Goal: Transaction & Acquisition: Book appointment/travel/reservation

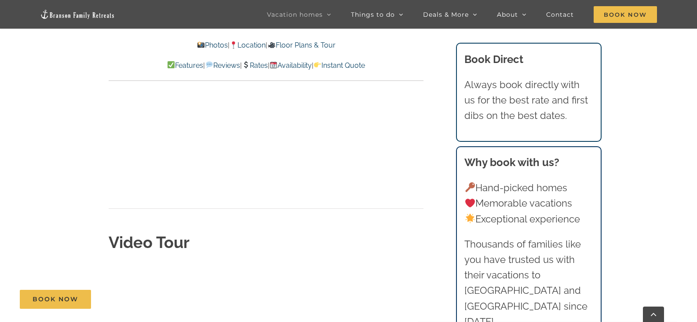
scroll to position [3006, 0]
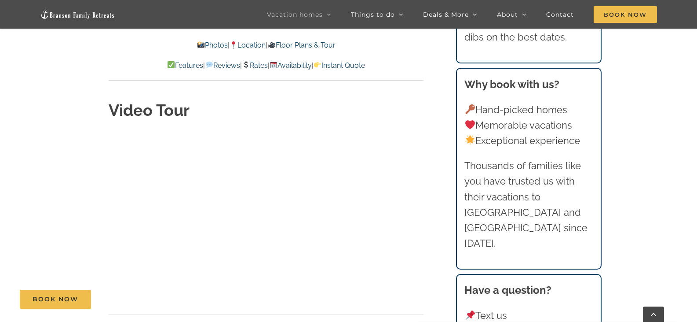
click at [319, 46] on link "Floor Plans & Tour" at bounding box center [301, 45] width 68 height 8
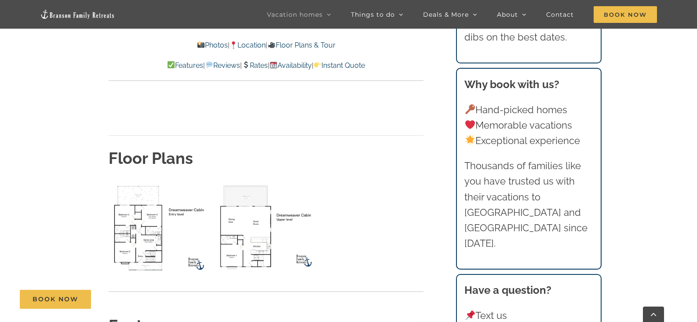
scroll to position [3191, 0]
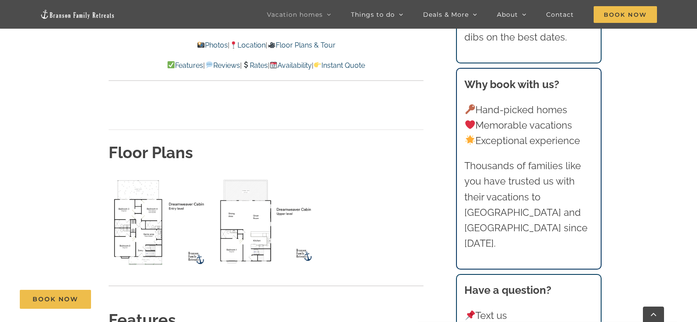
click at [142, 175] on img "lower level floor plan" at bounding box center [160, 222] width 102 height 94
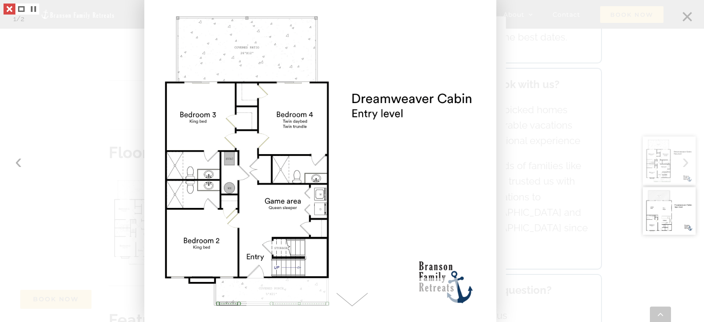
click at [10, 10] on link at bounding box center [10, 9] width 12 height 11
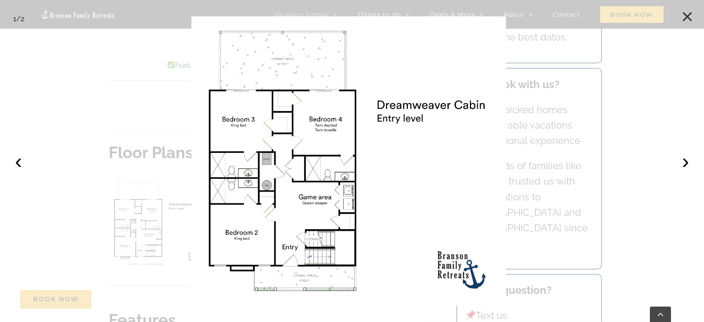
click at [688, 18] on button "×" at bounding box center [686, 16] width 19 height 19
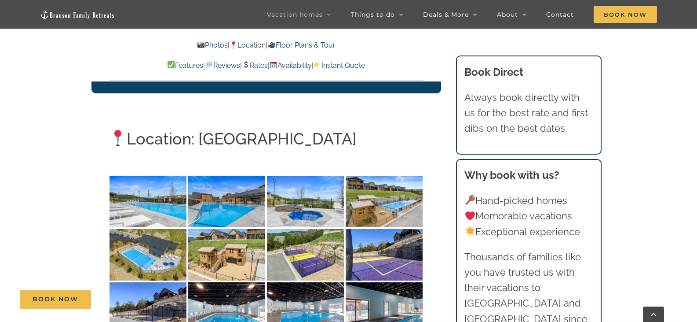
scroll to position [1563, 0]
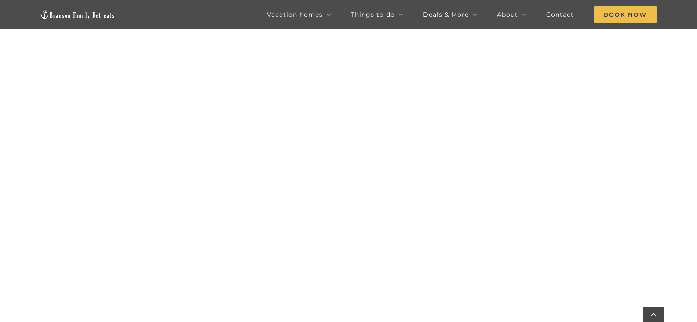
scroll to position [849, 0]
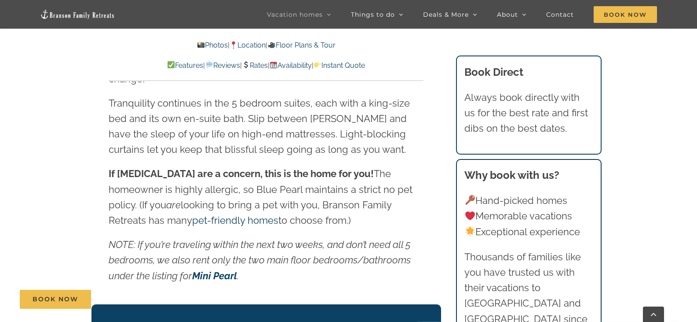
scroll to position [1188, 0]
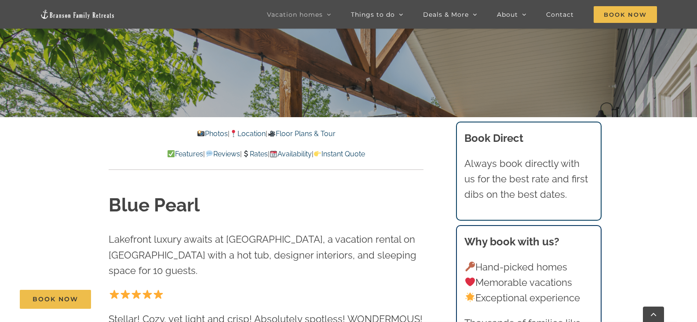
scroll to position [352, 0]
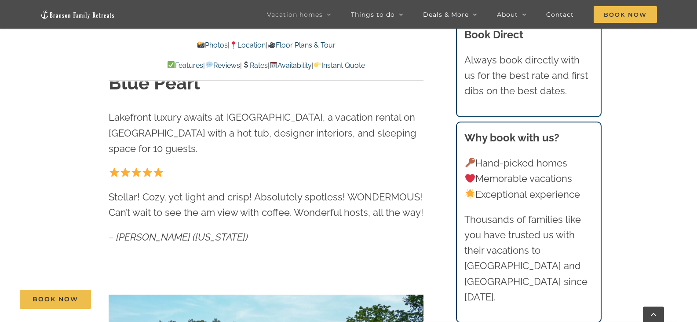
click at [254, 45] on link "Location" at bounding box center [248, 45] width 36 height 8
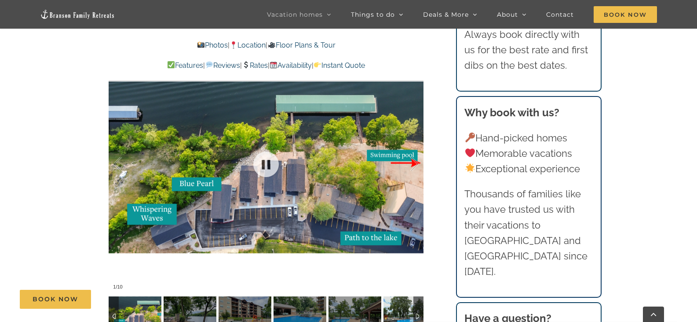
scroll to position [1960, 0]
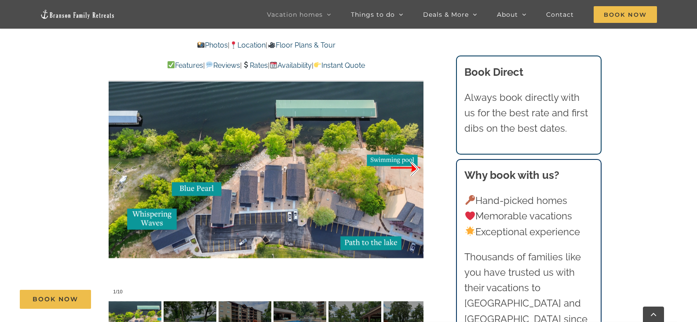
click at [413, 152] on div at bounding box center [405, 169] width 27 height 55
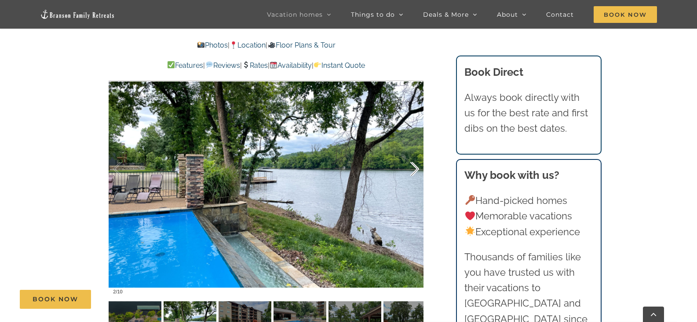
click at [417, 152] on div at bounding box center [405, 169] width 27 height 55
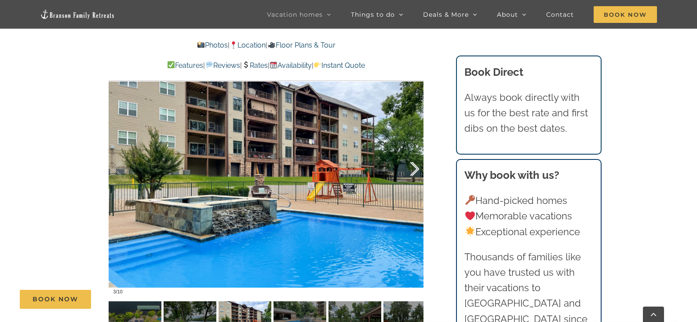
click at [413, 154] on div at bounding box center [405, 169] width 27 height 55
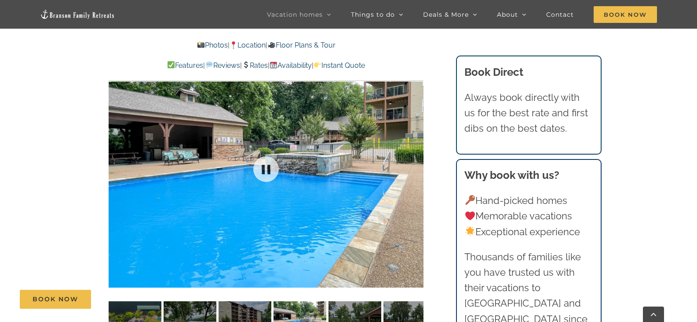
click at [413, 154] on div at bounding box center [266, 169] width 315 height 259
click at [413, 154] on div at bounding box center [405, 169] width 27 height 55
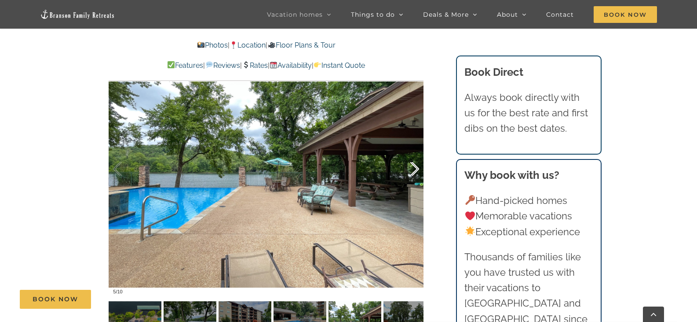
click at [413, 153] on div at bounding box center [405, 169] width 27 height 55
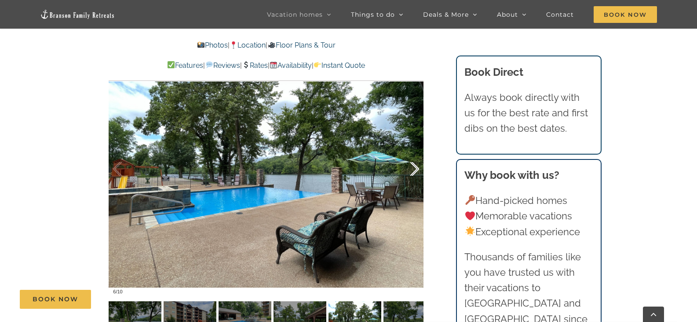
click at [413, 153] on div at bounding box center [405, 169] width 27 height 55
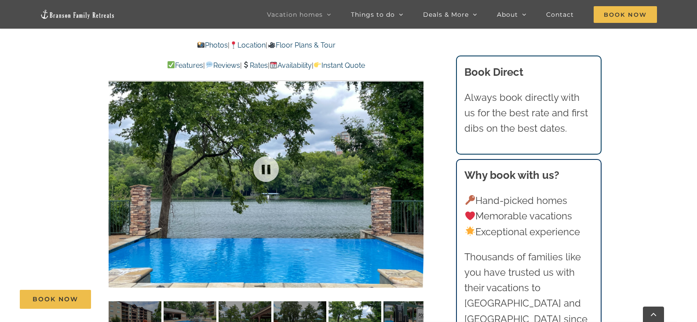
click at [413, 153] on div "7 / 10" at bounding box center [266, 169] width 315 height 259
click at [414, 152] on div at bounding box center [405, 169] width 27 height 55
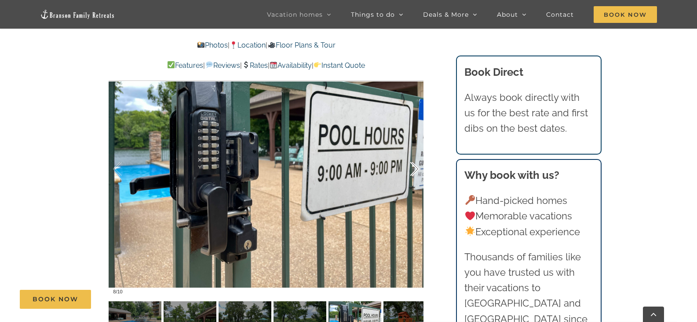
click at [414, 152] on div at bounding box center [405, 169] width 27 height 55
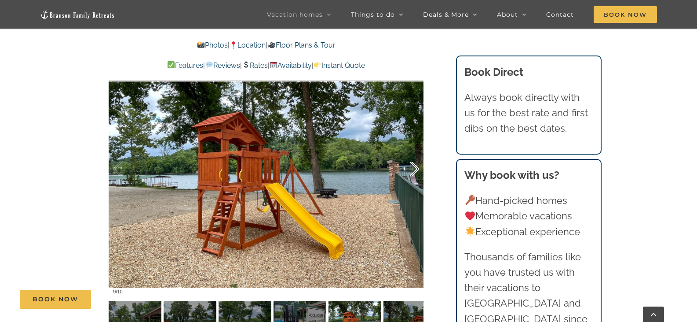
click at [414, 152] on div at bounding box center [405, 169] width 27 height 55
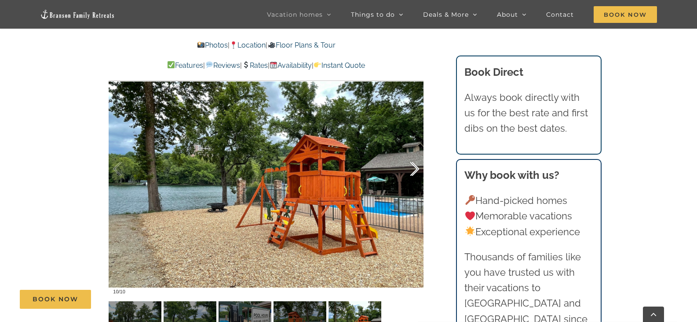
click at [414, 152] on div at bounding box center [405, 169] width 27 height 55
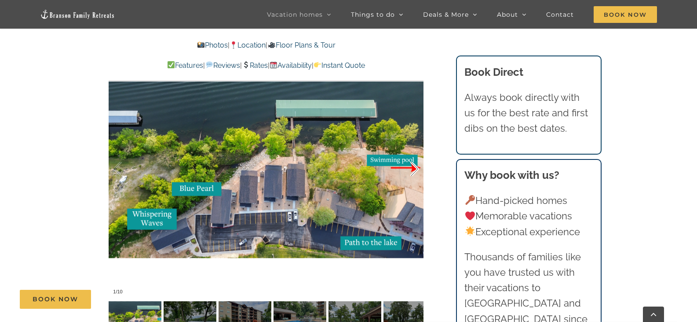
click at [414, 152] on div at bounding box center [405, 169] width 27 height 55
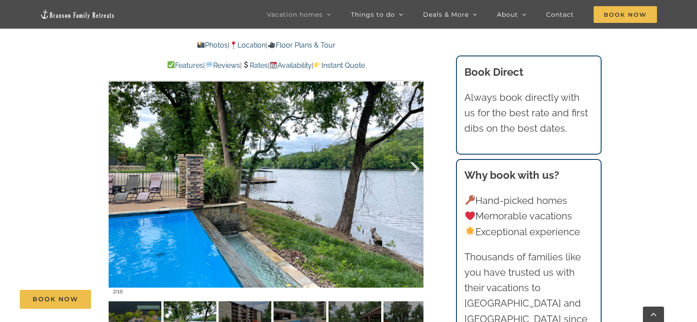
click at [414, 152] on div at bounding box center [405, 169] width 27 height 55
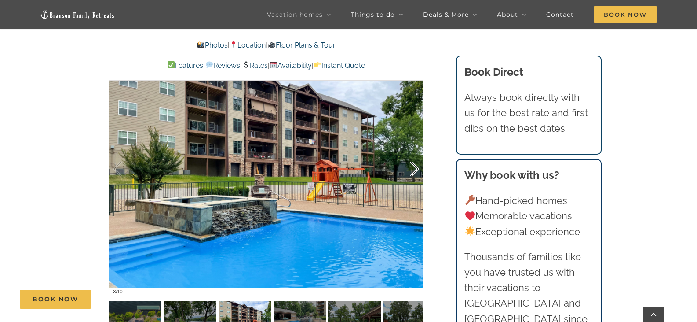
click at [414, 152] on div at bounding box center [405, 169] width 27 height 55
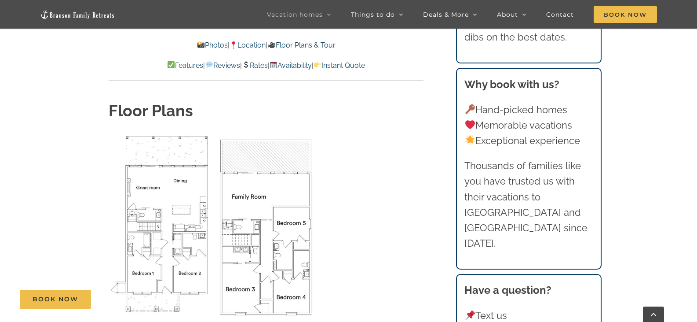
scroll to position [2927, 0]
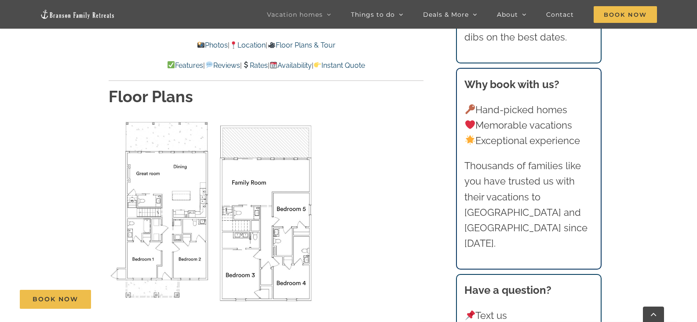
click at [157, 130] on img "Floor Plan" at bounding box center [160, 210] width 102 height 182
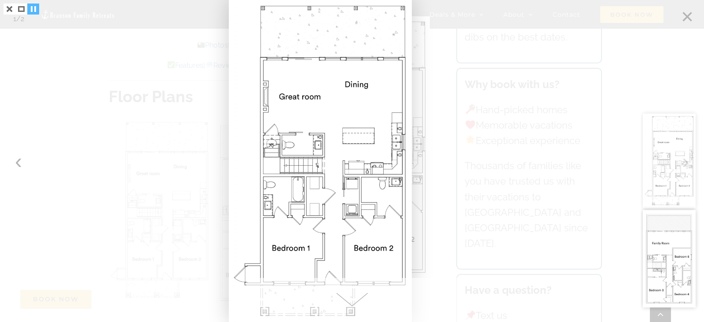
click at [35, 7] on link at bounding box center [33, 9] width 12 height 11
click at [348, 297] on span at bounding box center [351, 300] width 211 height 44
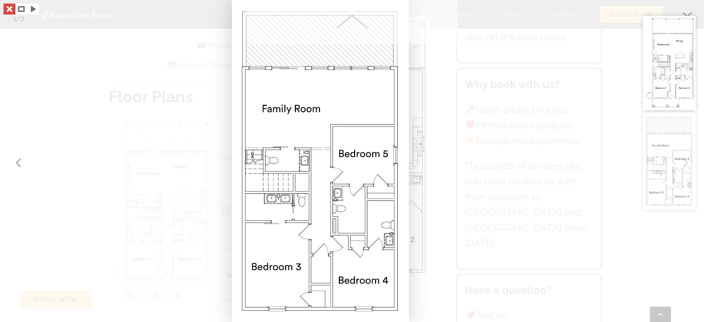
click at [10, 9] on link at bounding box center [10, 9] width 12 height 11
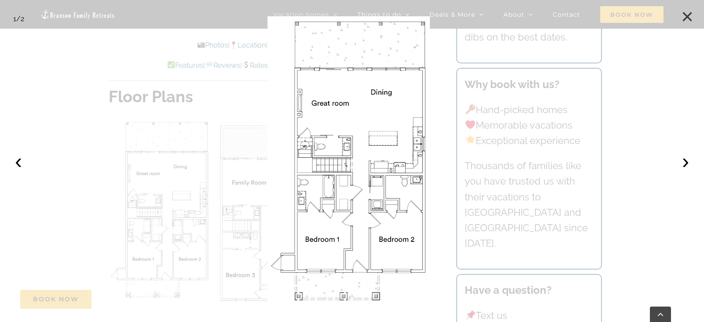
click at [687, 17] on button "×" at bounding box center [686, 16] width 19 height 19
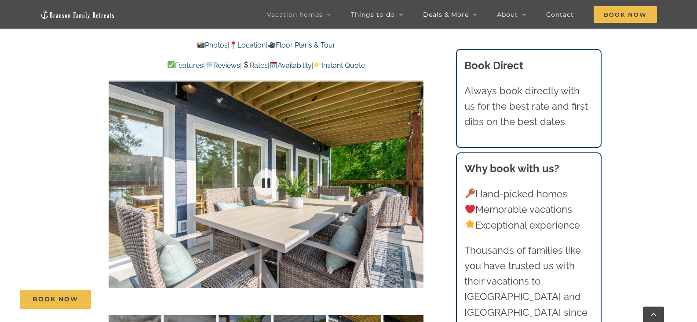
scroll to position [596, 0]
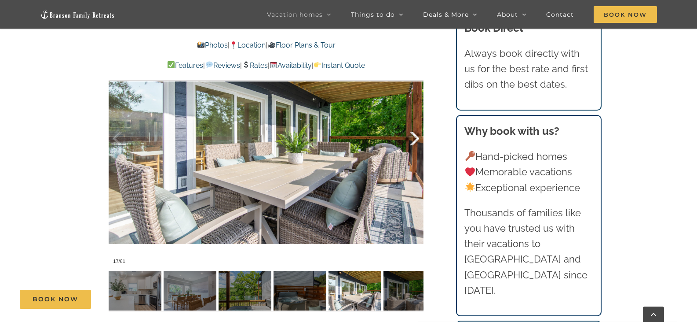
click at [416, 136] on div at bounding box center [405, 138] width 27 height 55
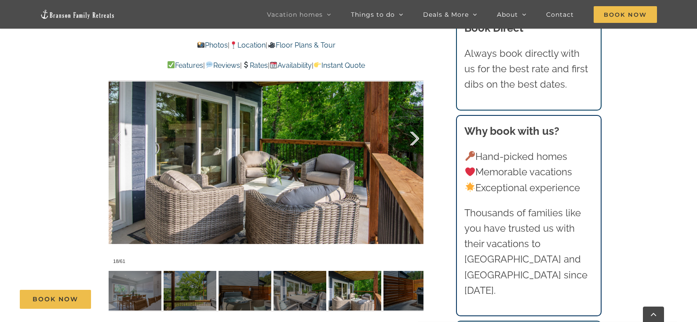
click at [416, 136] on div at bounding box center [405, 138] width 27 height 55
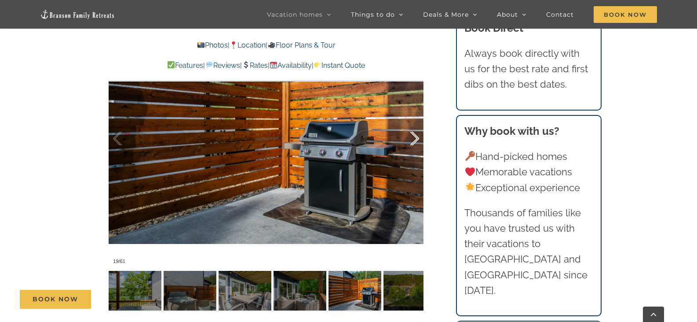
click at [416, 136] on div at bounding box center [405, 138] width 27 height 55
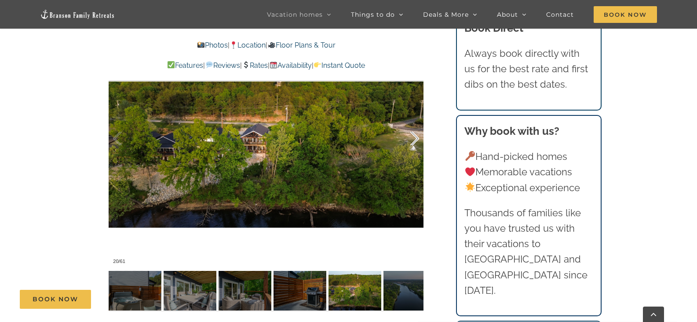
click at [416, 136] on div at bounding box center [405, 138] width 27 height 55
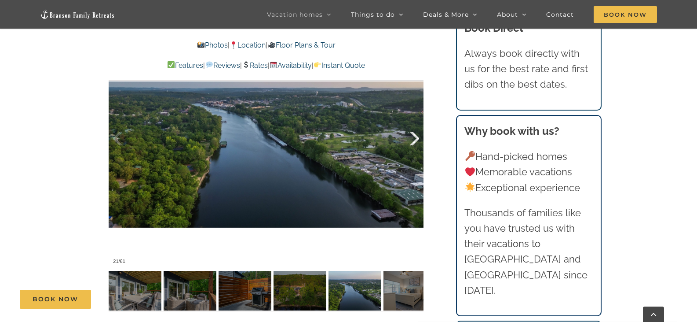
click at [416, 136] on div at bounding box center [405, 138] width 27 height 55
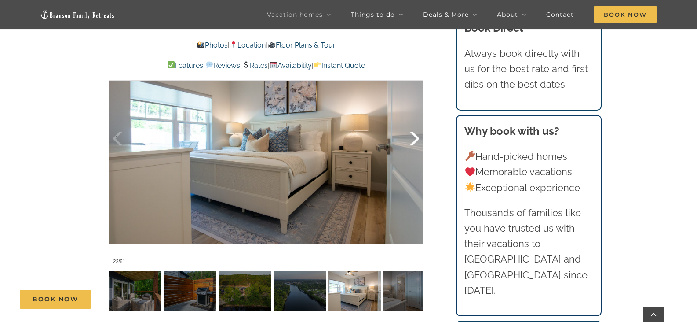
click at [416, 136] on div at bounding box center [405, 138] width 27 height 55
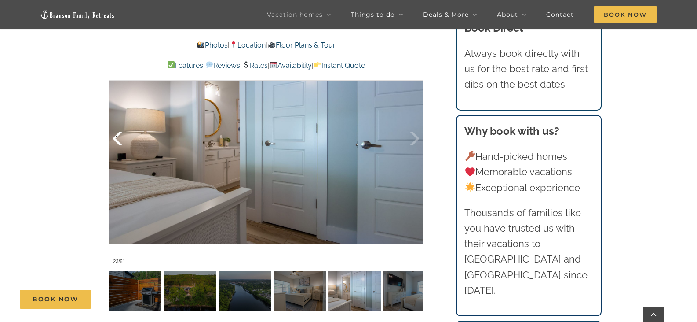
click at [116, 141] on div at bounding box center [126, 138] width 27 height 55
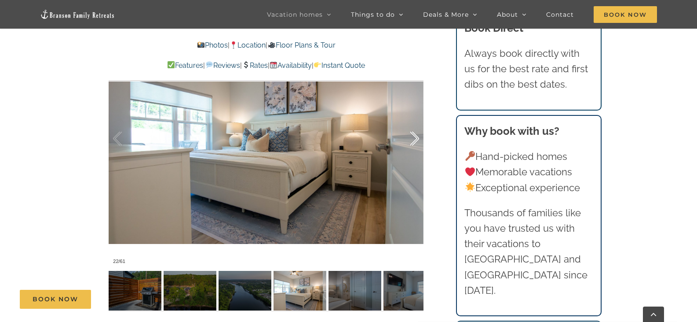
click at [415, 135] on div at bounding box center [405, 138] width 27 height 55
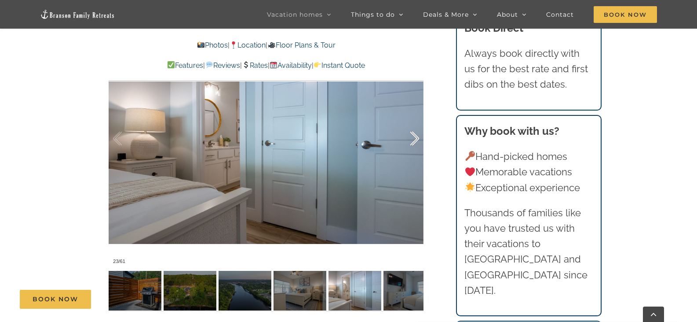
click at [415, 135] on div at bounding box center [405, 138] width 27 height 55
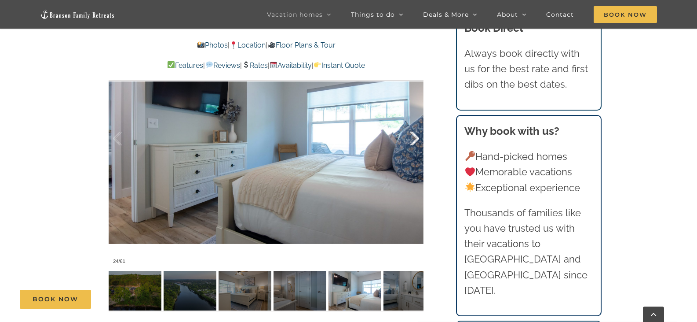
click at [415, 135] on div at bounding box center [405, 138] width 27 height 55
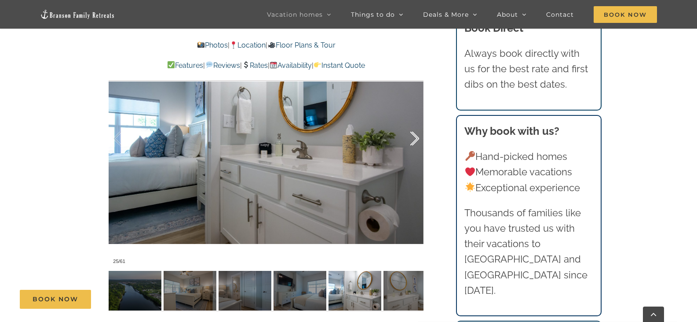
click at [415, 135] on div at bounding box center [405, 138] width 27 height 55
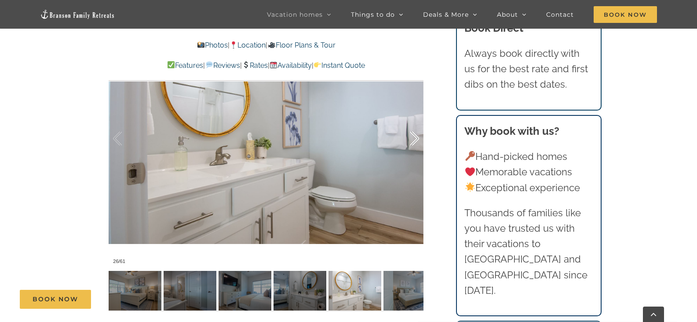
click at [414, 135] on div at bounding box center [405, 138] width 27 height 55
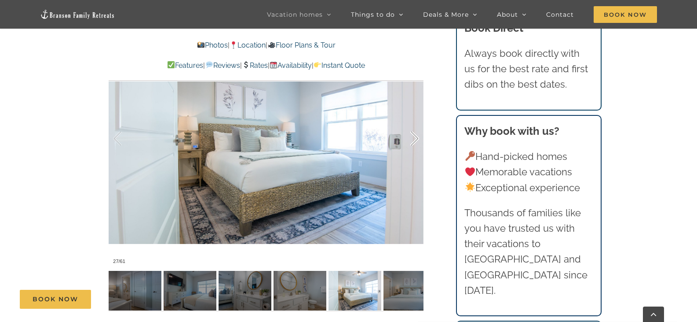
click at [414, 135] on div at bounding box center [405, 138] width 27 height 55
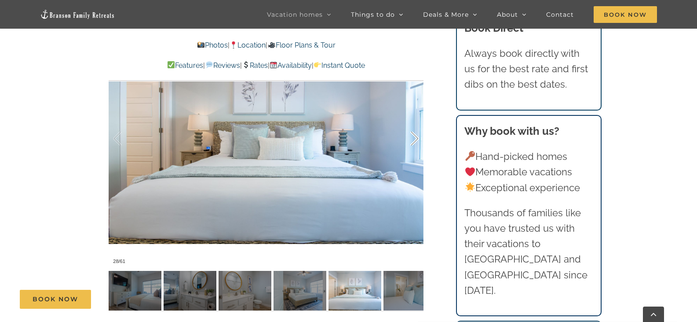
click at [414, 135] on div at bounding box center [405, 138] width 27 height 55
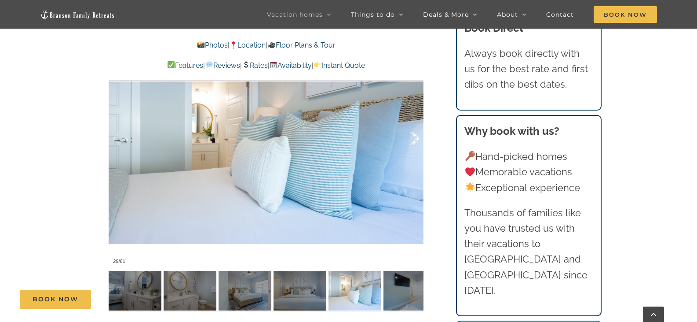
click at [414, 135] on div at bounding box center [405, 138] width 27 height 55
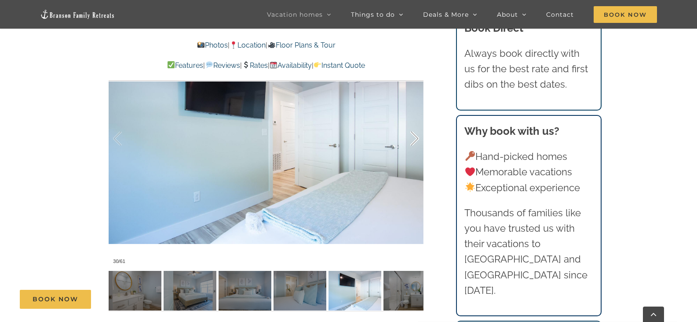
click at [414, 135] on div at bounding box center [405, 138] width 27 height 55
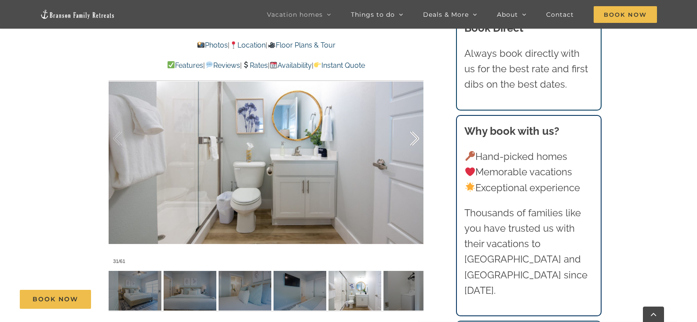
click at [414, 135] on div at bounding box center [405, 138] width 27 height 55
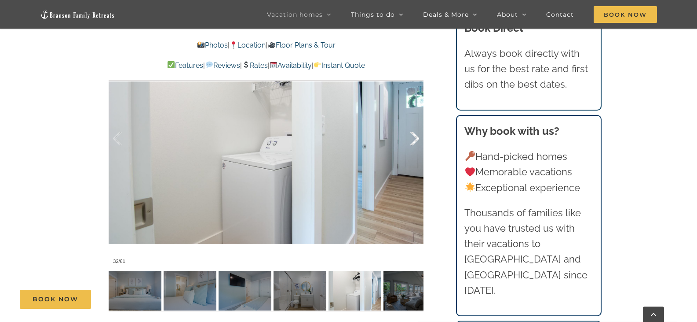
click at [414, 135] on div at bounding box center [405, 138] width 27 height 55
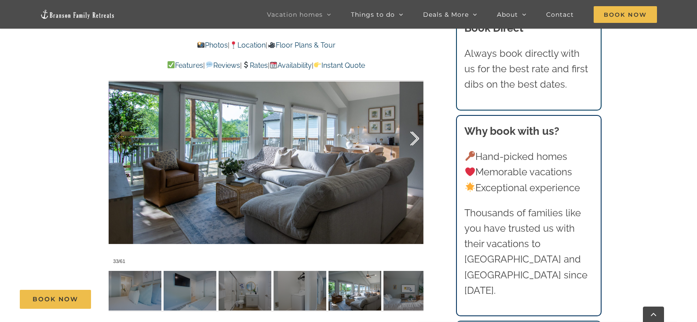
click at [414, 135] on div at bounding box center [405, 138] width 27 height 55
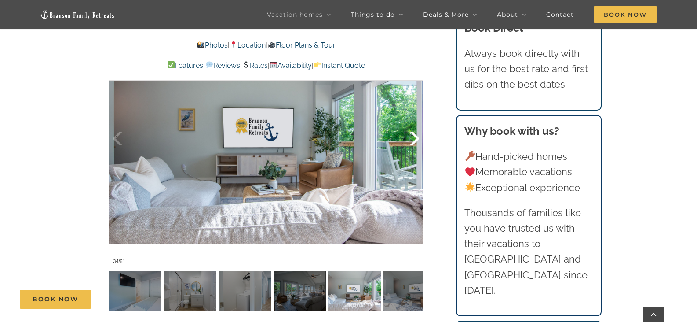
click at [414, 135] on div at bounding box center [405, 138] width 27 height 55
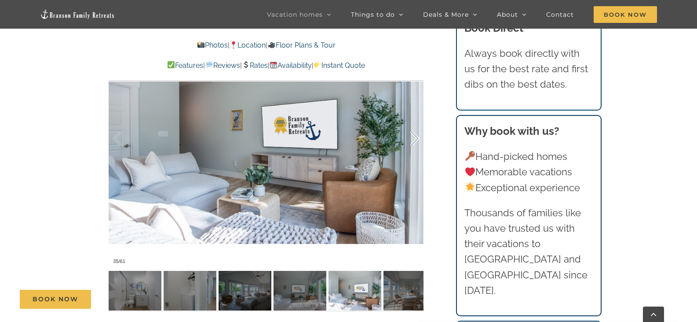
click at [413, 135] on div at bounding box center [405, 138] width 27 height 55
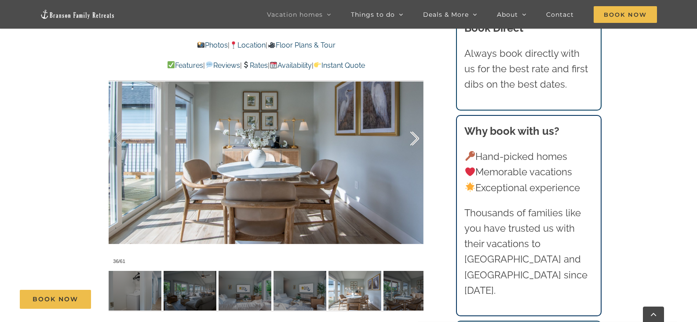
click at [413, 135] on div at bounding box center [405, 138] width 27 height 55
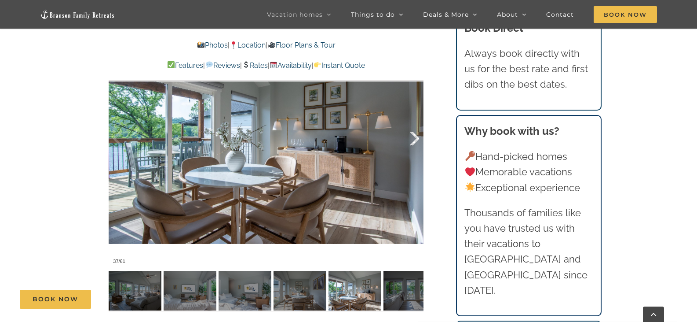
click at [413, 135] on div at bounding box center [405, 138] width 27 height 55
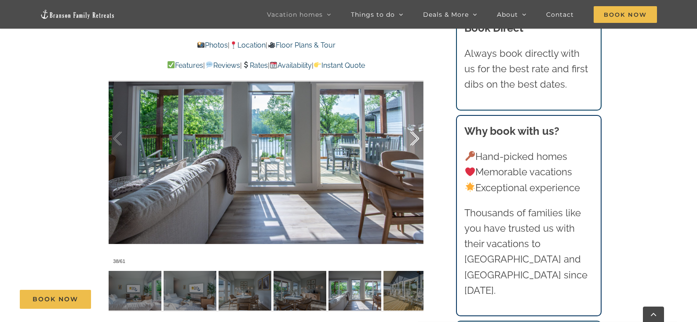
click at [413, 135] on div at bounding box center [405, 138] width 27 height 55
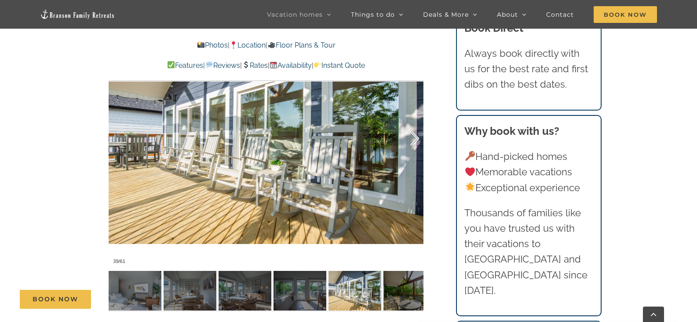
click at [413, 135] on div at bounding box center [405, 138] width 27 height 55
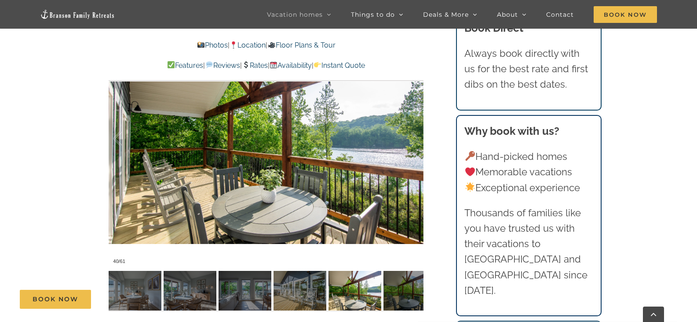
click at [118, 143] on div at bounding box center [126, 138] width 27 height 55
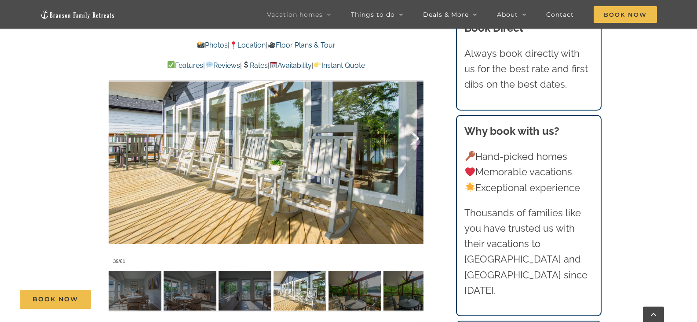
click at [414, 140] on div at bounding box center [405, 138] width 27 height 55
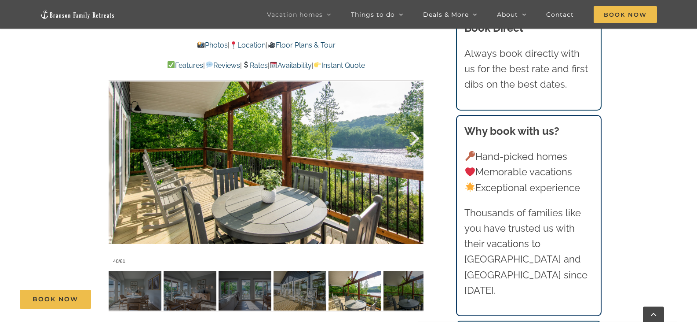
click at [414, 140] on div at bounding box center [405, 138] width 27 height 55
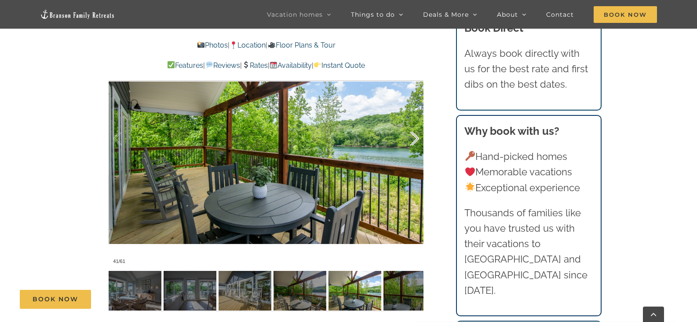
click at [413, 141] on div at bounding box center [405, 138] width 27 height 55
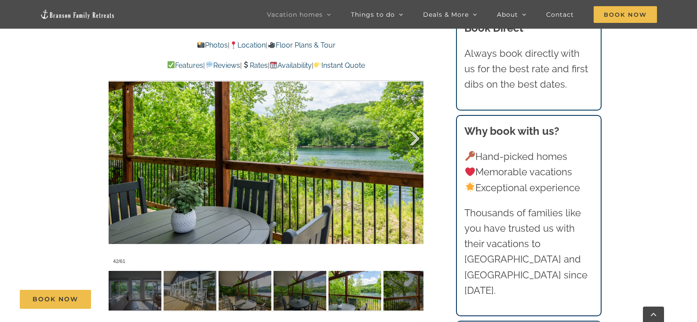
click at [413, 141] on div at bounding box center [405, 138] width 27 height 55
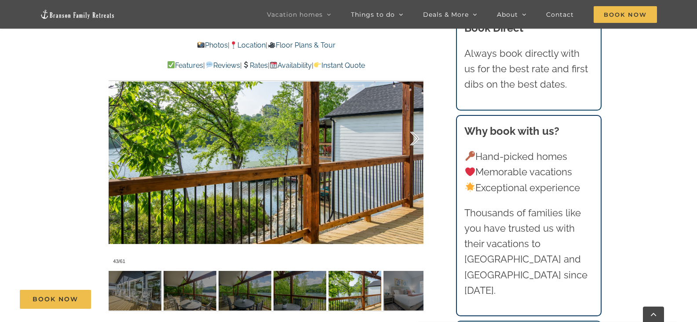
click at [413, 141] on div at bounding box center [405, 138] width 27 height 55
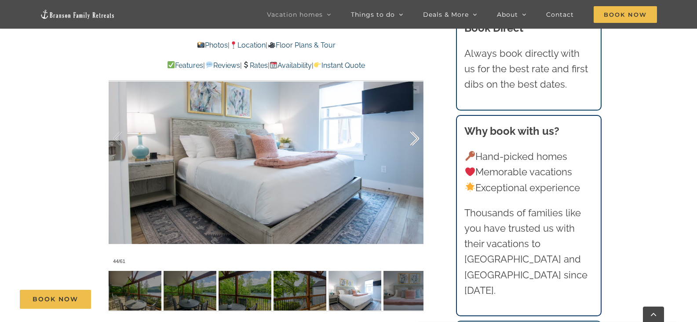
click at [413, 141] on div at bounding box center [405, 138] width 27 height 55
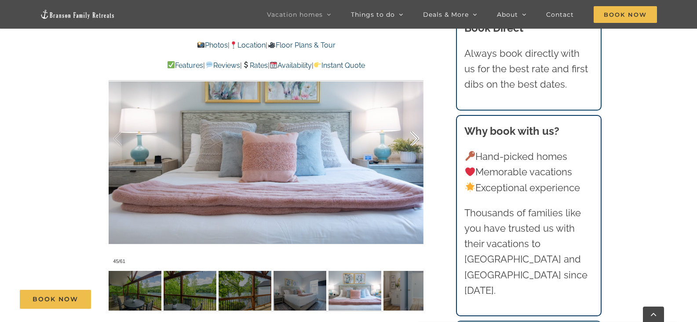
click at [413, 141] on div at bounding box center [405, 138] width 27 height 55
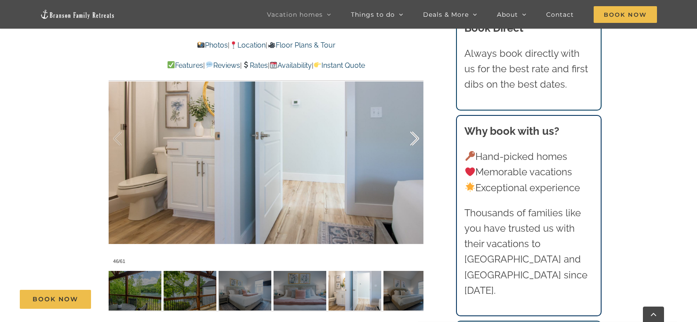
click at [413, 141] on div at bounding box center [405, 138] width 27 height 55
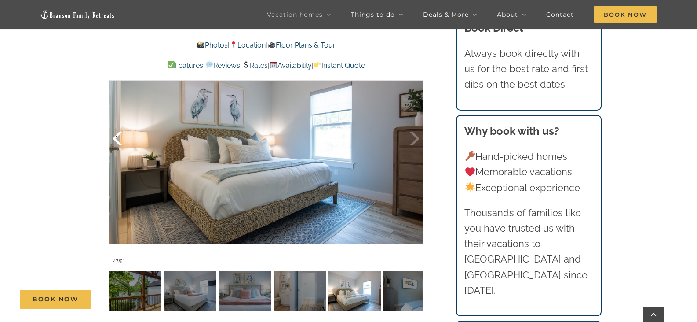
click at [117, 139] on div at bounding box center [126, 138] width 27 height 55
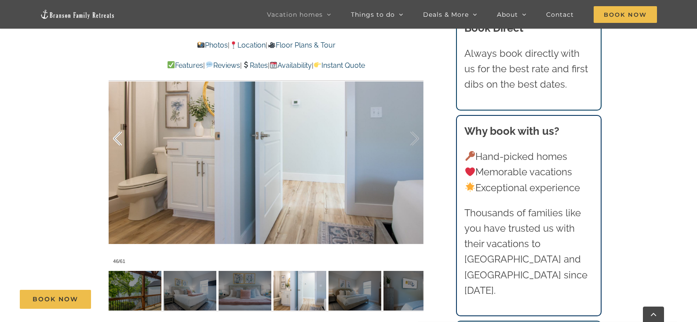
click at [117, 139] on div at bounding box center [126, 138] width 27 height 55
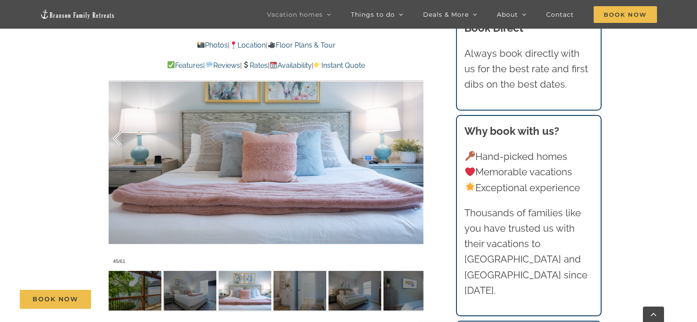
click at [117, 139] on div at bounding box center [126, 138] width 27 height 55
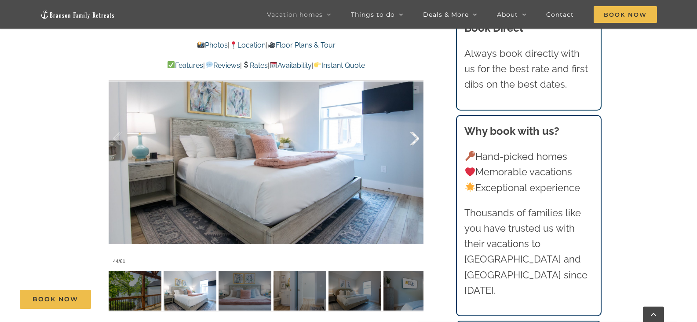
click at [416, 139] on div at bounding box center [405, 138] width 27 height 55
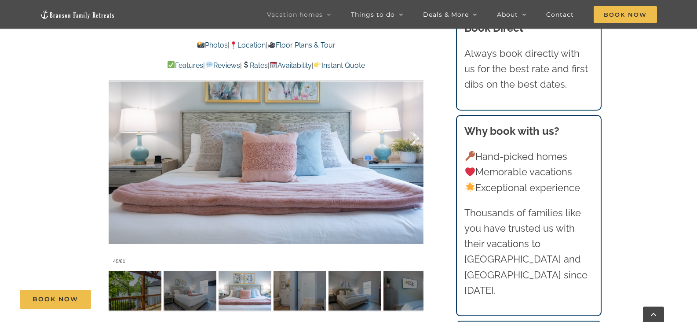
click at [416, 139] on div at bounding box center [405, 138] width 27 height 55
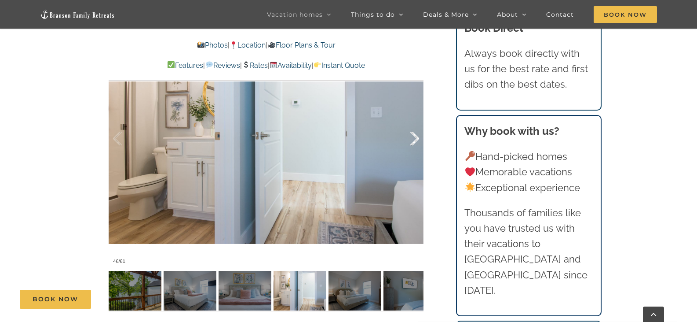
click at [416, 139] on div at bounding box center [405, 138] width 27 height 55
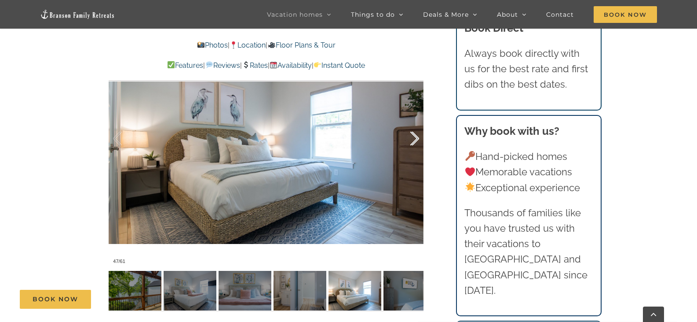
click at [415, 137] on div at bounding box center [405, 138] width 27 height 55
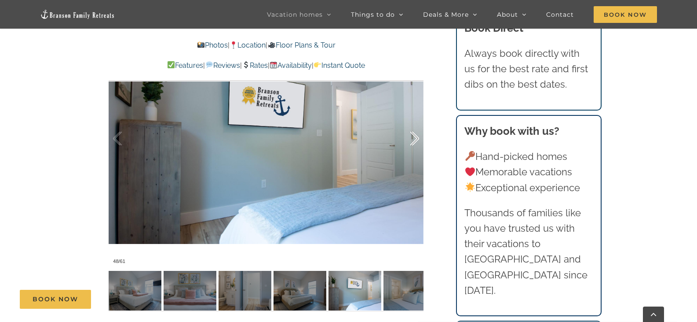
click at [415, 137] on div at bounding box center [405, 138] width 27 height 55
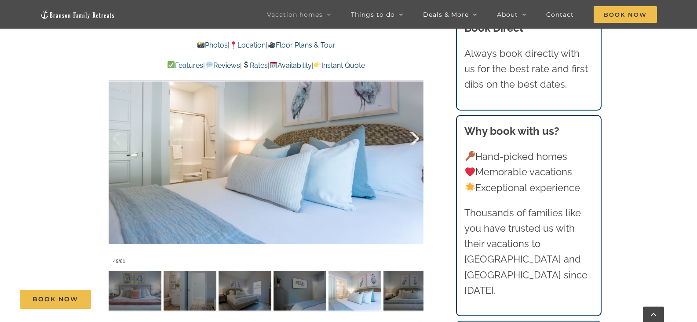
click at [415, 137] on div at bounding box center [405, 138] width 27 height 55
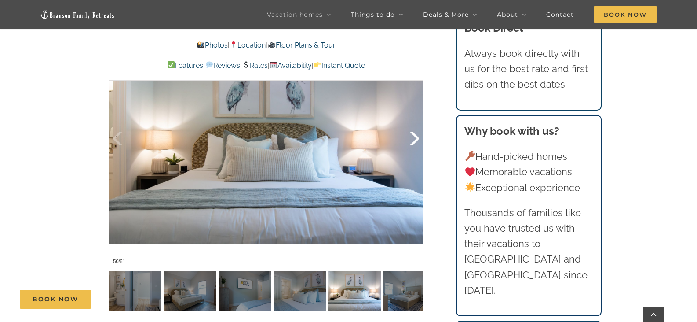
click at [415, 136] on div at bounding box center [405, 138] width 27 height 55
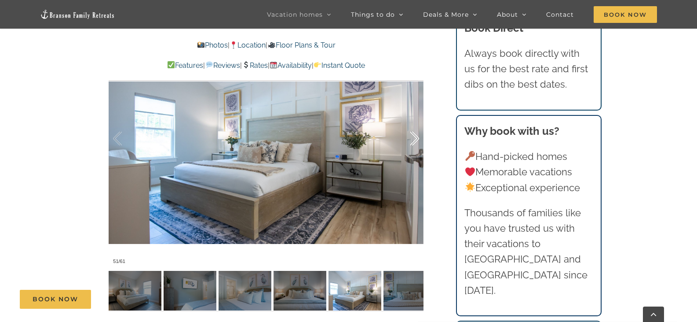
click at [415, 136] on div at bounding box center [405, 138] width 27 height 55
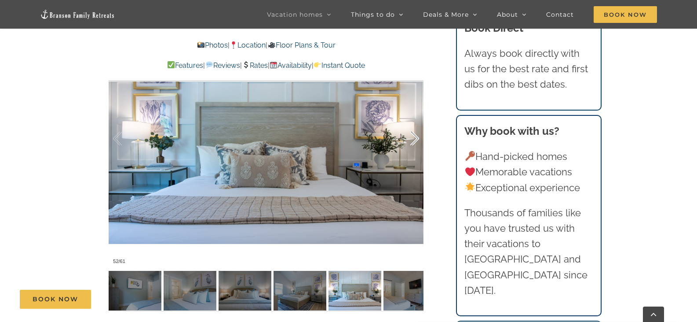
click at [415, 136] on div at bounding box center [405, 138] width 27 height 55
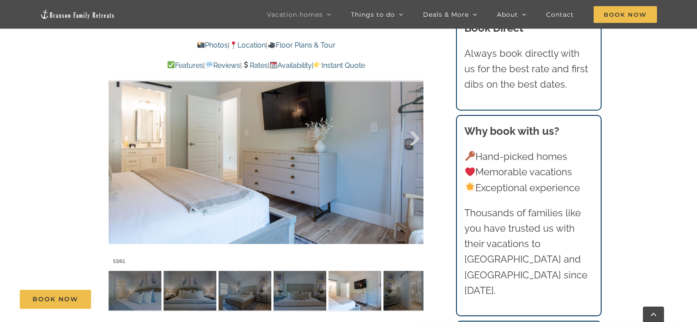
click at [415, 136] on div at bounding box center [405, 138] width 27 height 55
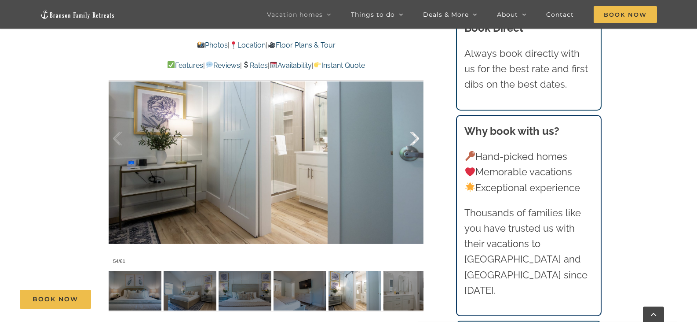
click at [415, 136] on div at bounding box center [405, 138] width 27 height 55
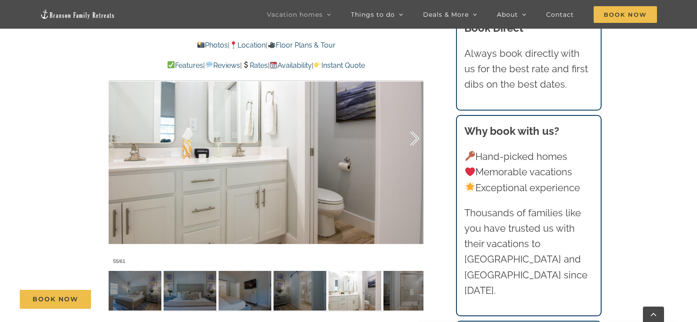
click at [415, 136] on div at bounding box center [405, 138] width 27 height 55
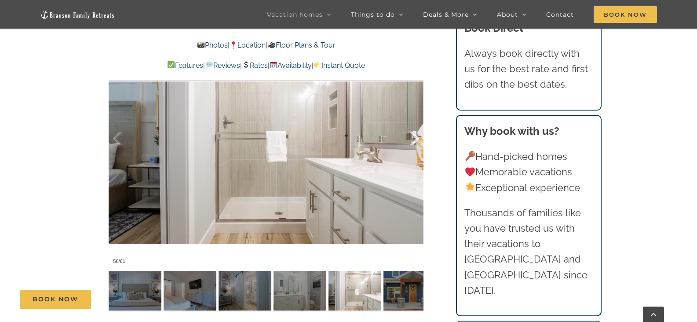
click at [415, 136] on div at bounding box center [405, 138] width 27 height 55
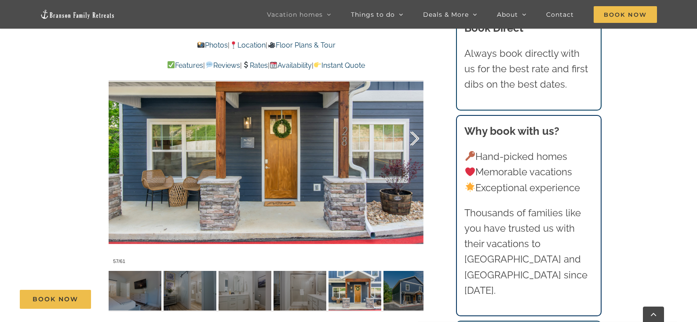
click at [415, 136] on div at bounding box center [405, 138] width 27 height 55
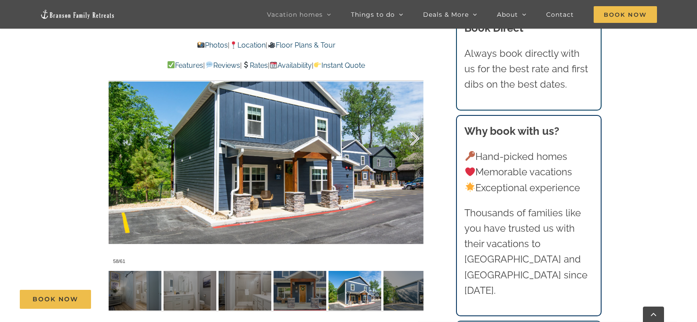
click at [415, 136] on div at bounding box center [405, 138] width 27 height 55
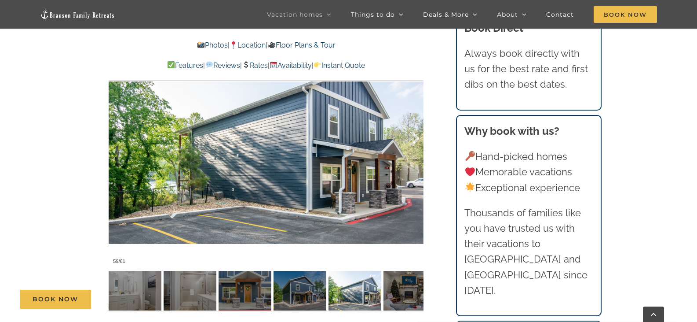
click at [415, 136] on div at bounding box center [405, 138] width 27 height 55
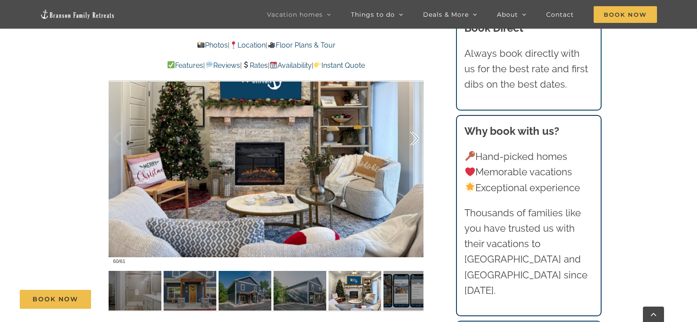
click at [415, 136] on div at bounding box center [405, 138] width 27 height 55
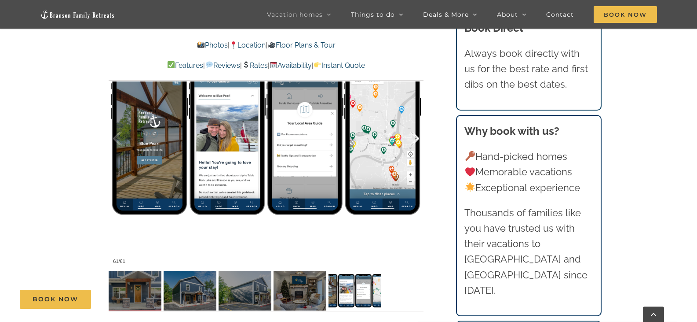
click at [415, 136] on div at bounding box center [405, 138] width 27 height 55
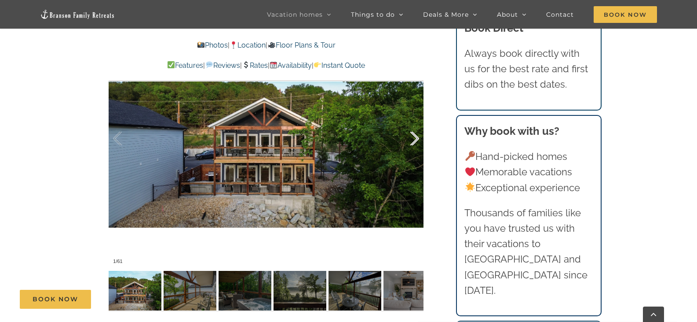
click at [415, 136] on div at bounding box center [405, 138] width 27 height 55
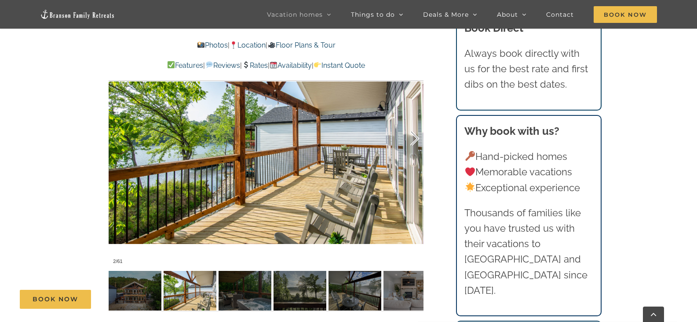
click at [415, 136] on div at bounding box center [405, 138] width 27 height 55
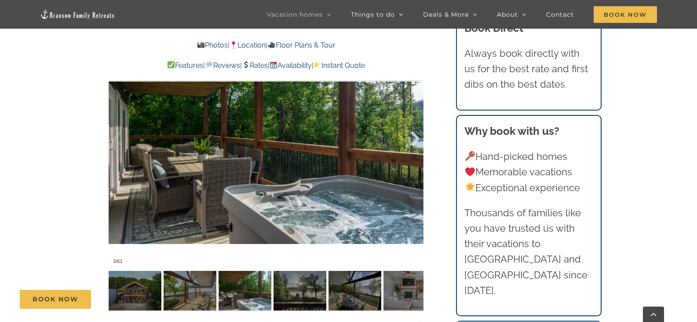
click at [415, 136] on div at bounding box center [405, 138] width 27 height 55
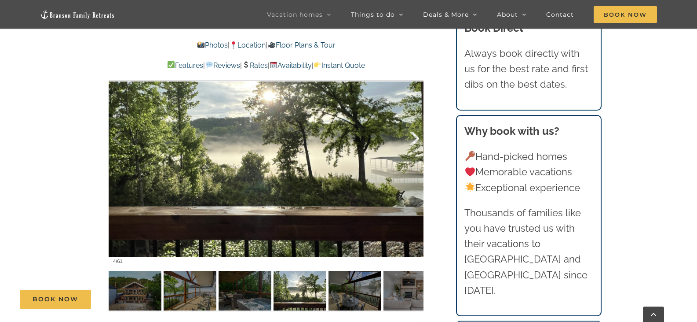
click at [415, 136] on div at bounding box center [405, 138] width 27 height 55
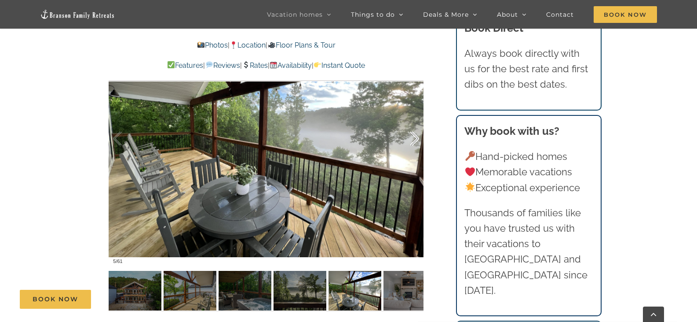
click at [415, 136] on div at bounding box center [405, 138] width 27 height 55
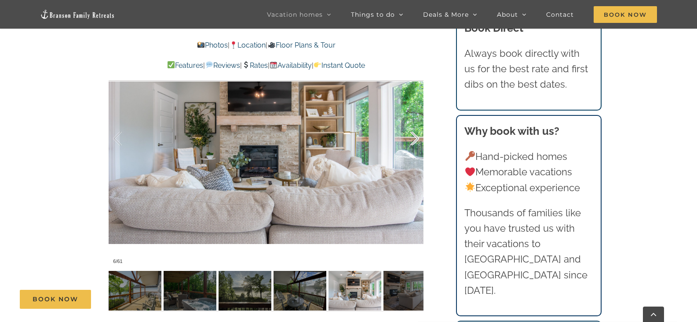
click at [415, 136] on div at bounding box center [405, 138] width 27 height 55
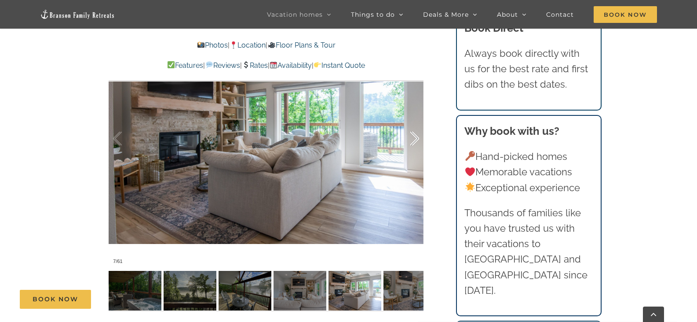
click at [415, 136] on div at bounding box center [405, 138] width 27 height 55
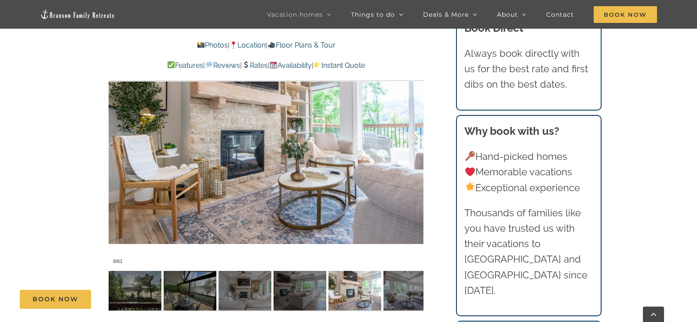
click at [415, 136] on div at bounding box center [405, 138] width 27 height 55
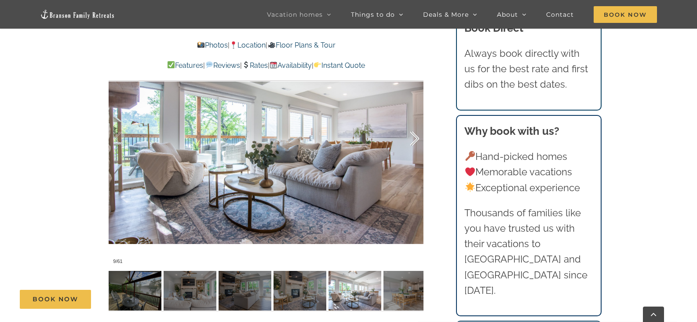
click at [415, 136] on div at bounding box center [405, 138] width 27 height 55
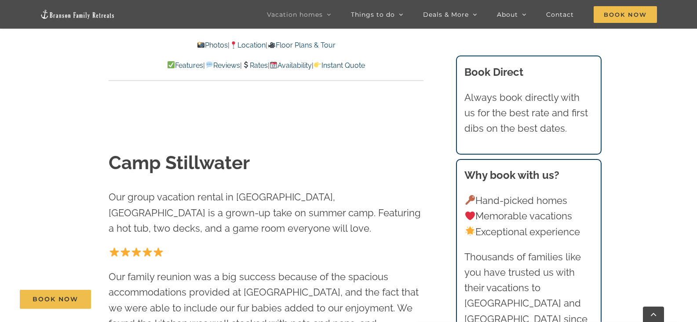
scroll to position [352, 0]
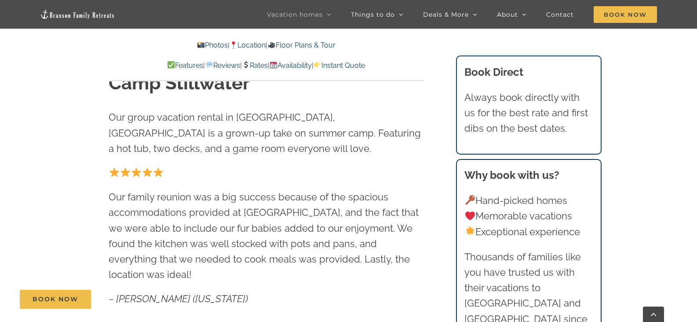
click at [308, 47] on link "Floor Plans & Tour" at bounding box center [301, 45] width 68 height 8
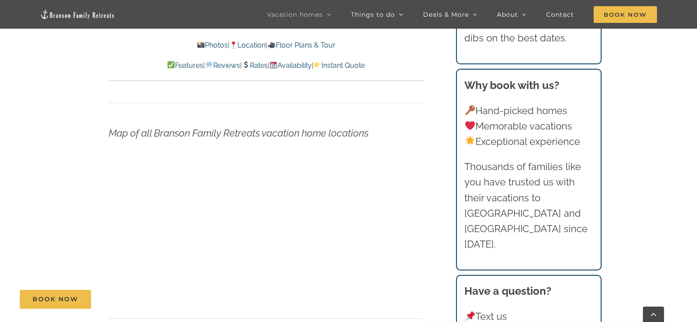
scroll to position [3122, 0]
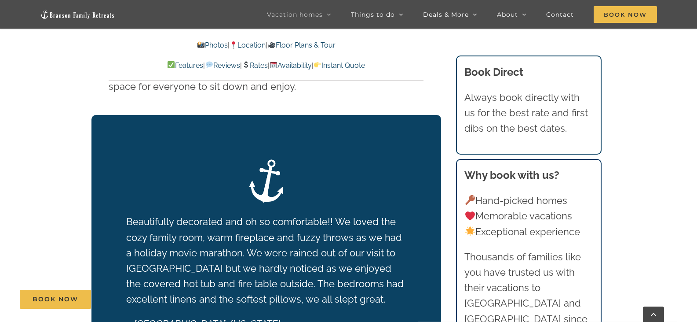
scroll to position [1232, 0]
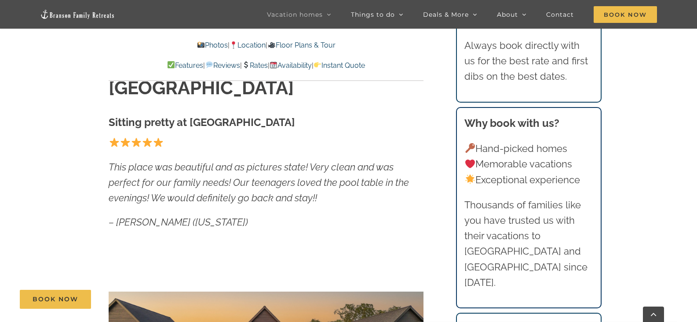
scroll to position [220, 0]
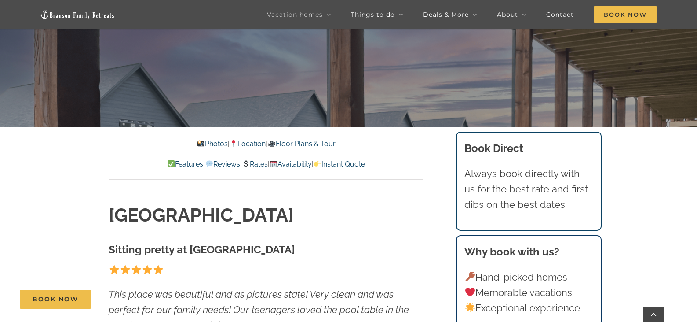
click at [322, 143] on link "Floor Plans & Tour" at bounding box center [301, 143] width 68 height 8
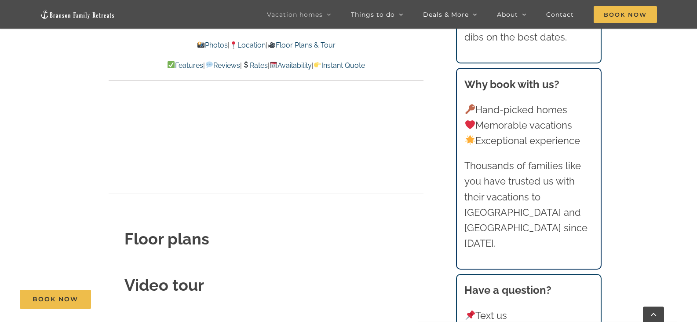
scroll to position [3115, 0]
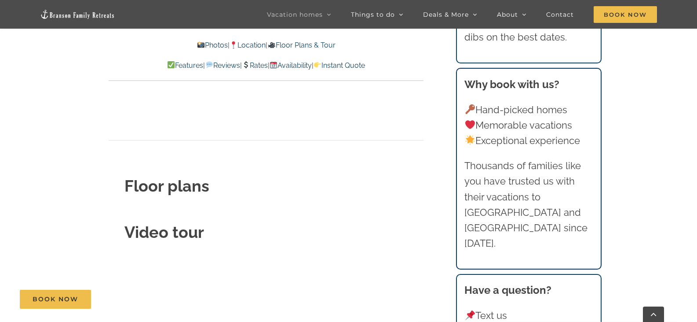
click at [180, 176] on strong "Floor plans" at bounding box center [166, 185] width 85 height 18
click at [217, 175] on h2 "Floor plans" at bounding box center [265, 186] width 283 height 22
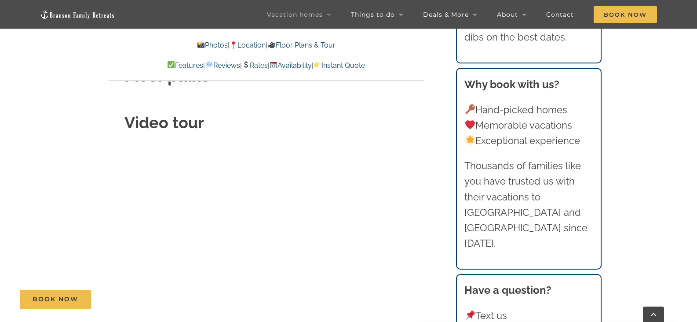
scroll to position [3247, 0]
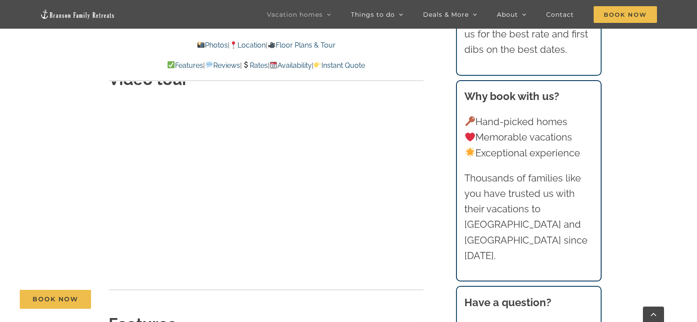
scroll to position [3035, 0]
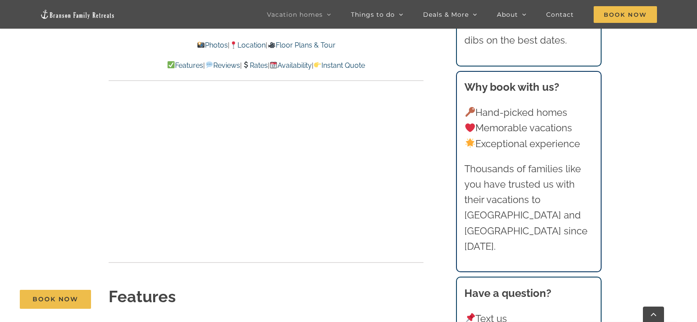
click at [363, 66] on link "Instant Quote" at bounding box center [339, 65] width 51 height 8
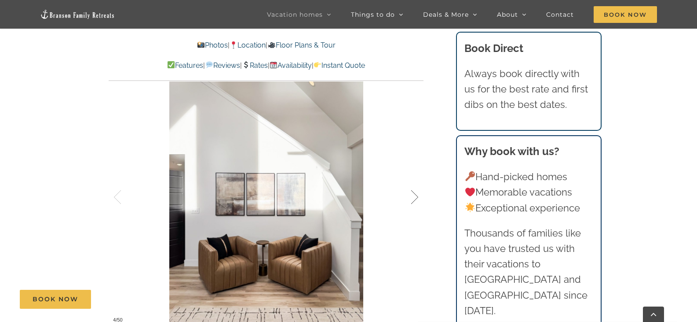
scroll to position [648, 0]
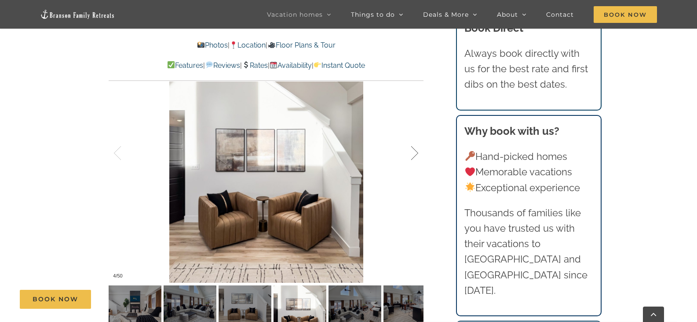
click at [413, 152] on div at bounding box center [405, 153] width 27 height 55
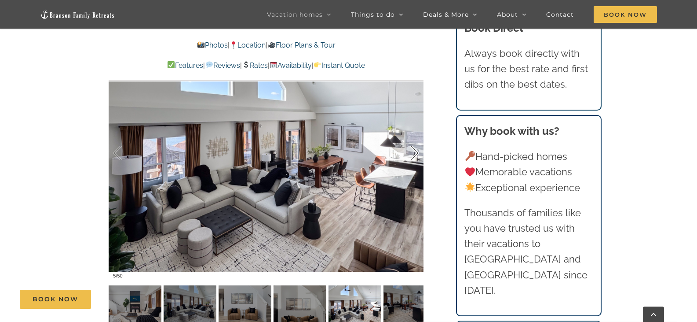
click at [412, 154] on div at bounding box center [405, 153] width 27 height 55
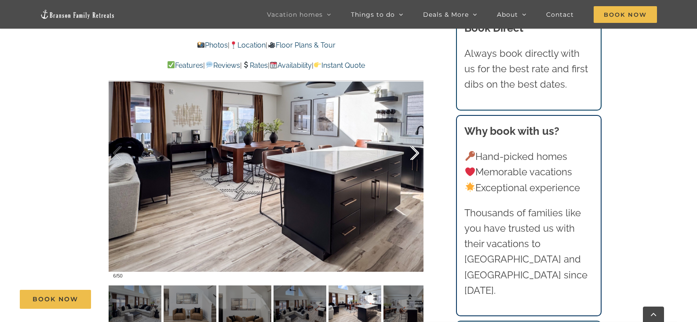
click at [412, 154] on div at bounding box center [405, 153] width 27 height 55
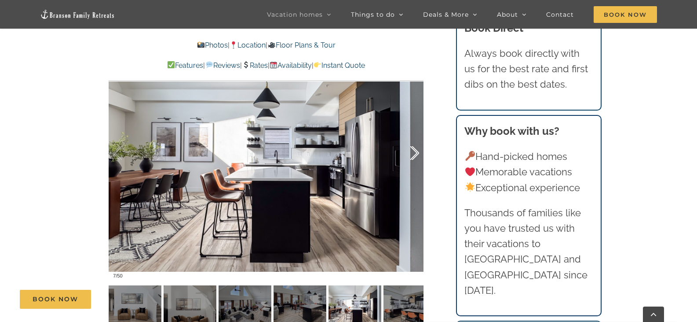
click at [412, 154] on div at bounding box center [405, 153] width 27 height 55
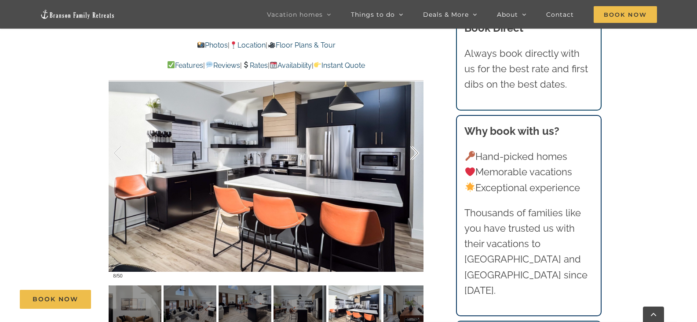
click at [411, 154] on div at bounding box center [405, 153] width 27 height 55
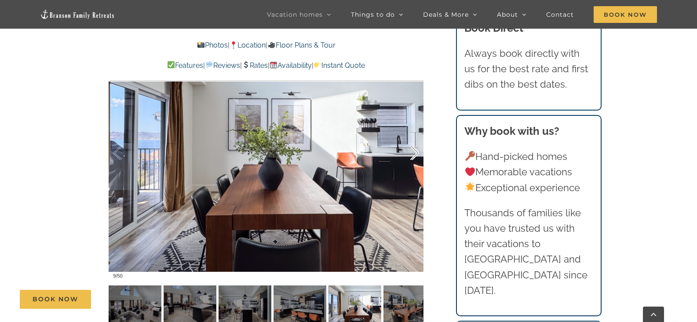
click at [411, 153] on div at bounding box center [405, 153] width 27 height 55
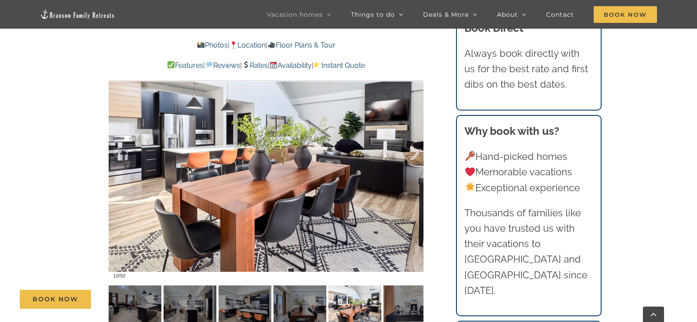
click at [411, 153] on div at bounding box center [405, 153] width 27 height 55
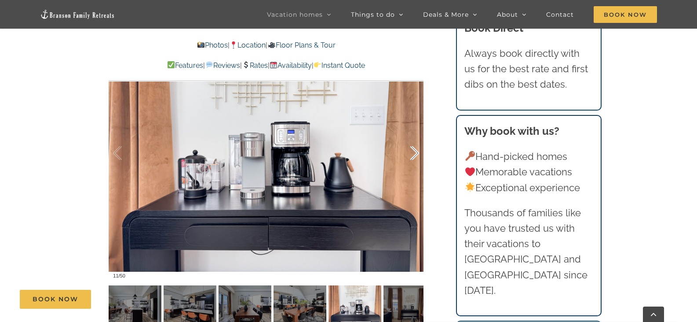
click at [411, 153] on div at bounding box center [405, 153] width 27 height 55
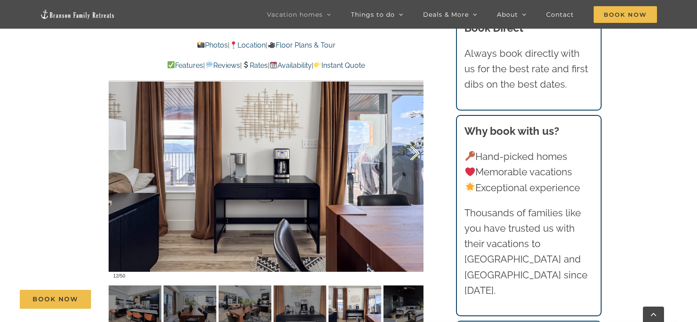
click at [411, 153] on div at bounding box center [405, 153] width 27 height 55
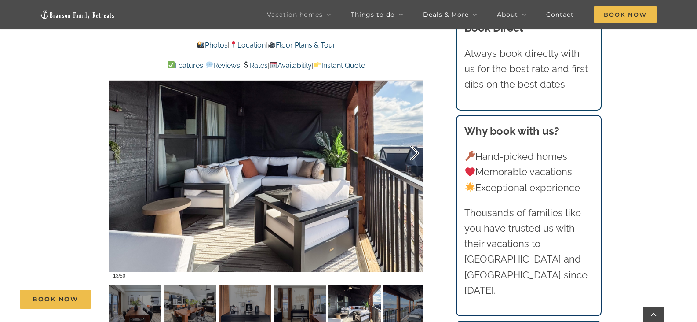
click at [411, 153] on div at bounding box center [405, 153] width 27 height 55
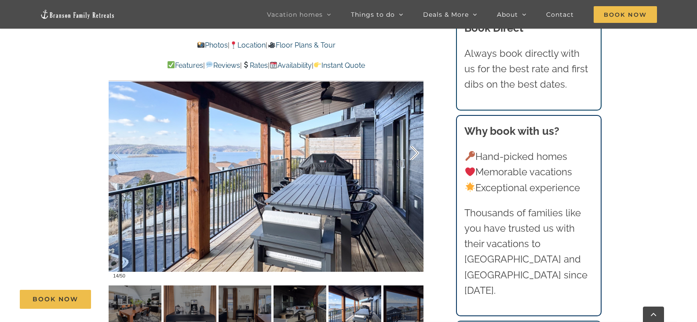
click at [411, 153] on div at bounding box center [405, 153] width 27 height 55
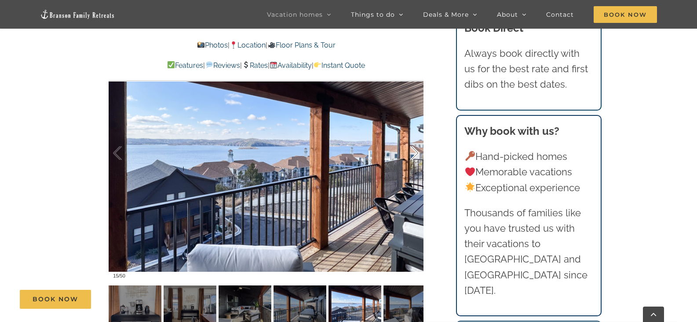
click at [411, 153] on div at bounding box center [405, 153] width 27 height 55
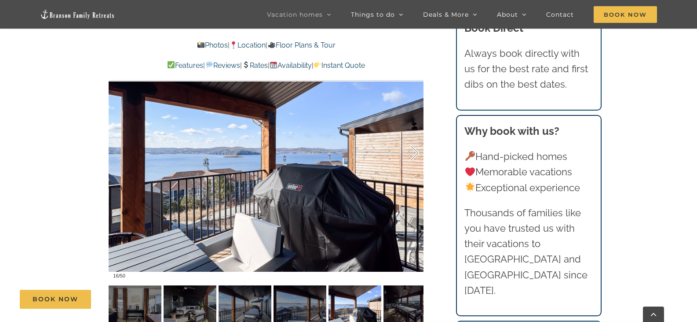
click at [411, 153] on div at bounding box center [405, 153] width 27 height 55
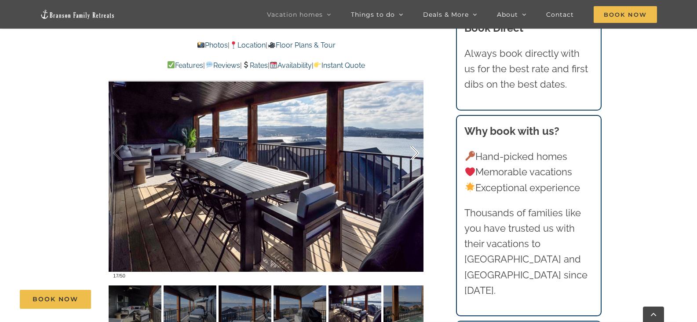
click at [411, 153] on div at bounding box center [405, 153] width 27 height 55
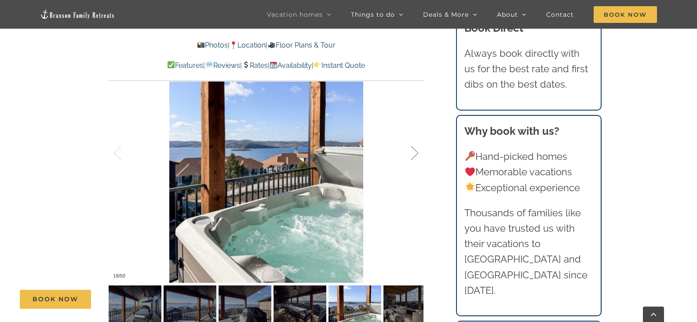
click at [411, 153] on div at bounding box center [405, 153] width 27 height 55
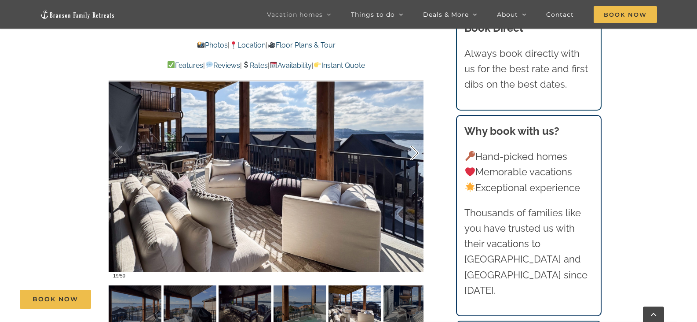
click at [411, 153] on div at bounding box center [405, 153] width 27 height 55
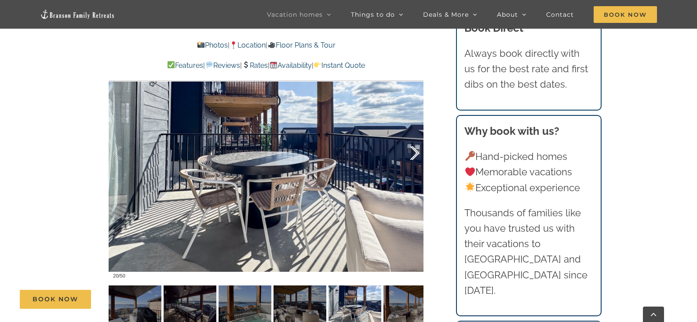
click at [411, 153] on div at bounding box center [405, 153] width 27 height 55
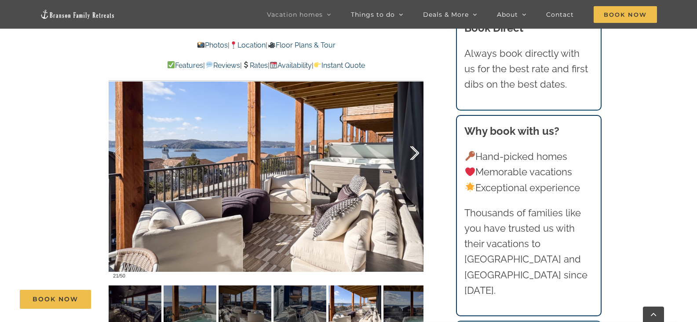
click at [411, 153] on div at bounding box center [405, 153] width 27 height 55
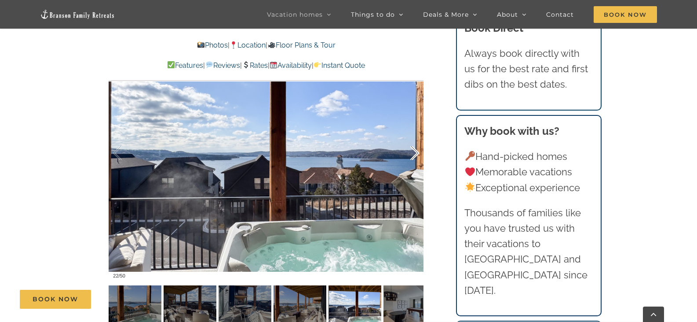
click at [411, 153] on div at bounding box center [405, 153] width 27 height 55
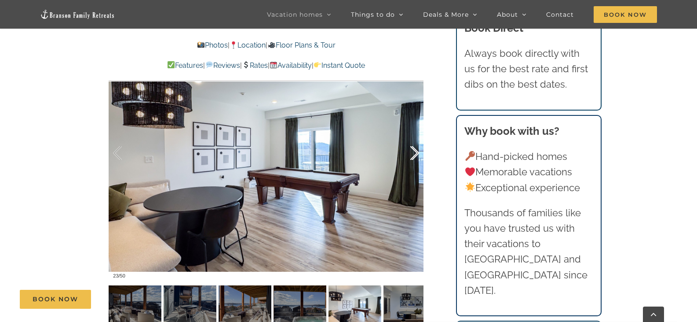
click at [411, 153] on div at bounding box center [405, 153] width 27 height 55
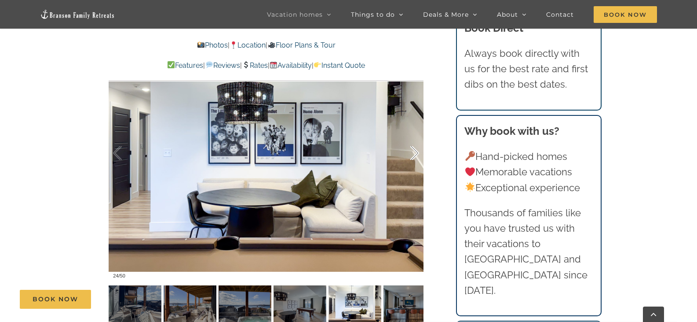
click at [411, 153] on div at bounding box center [405, 153] width 27 height 55
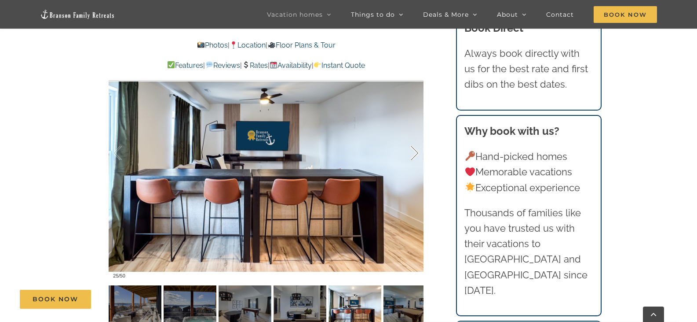
click at [411, 153] on div at bounding box center [405, 153] width 27 height 55
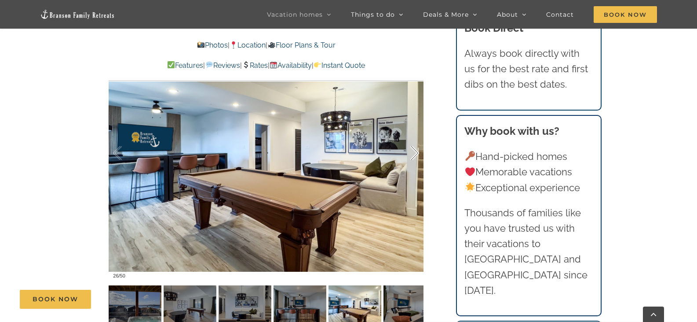
click at [411, 153] on div at bounding box center [405, 153] width 27 height 55
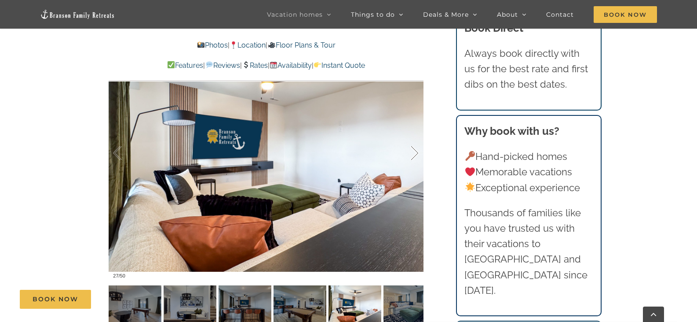
click at [411, 153] on div at bounding box center [405, 153] width 27 height 55
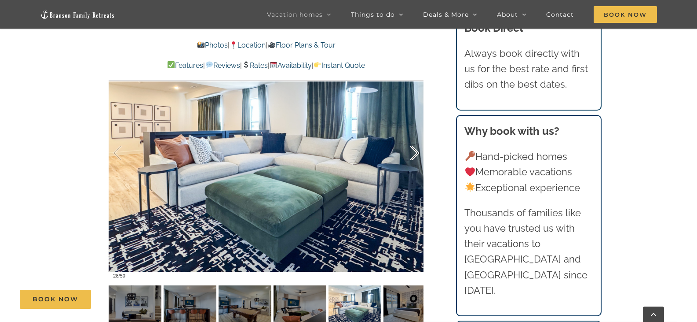
click at [411, 153] on div at bounding box center [405, 153] width 27 height 55
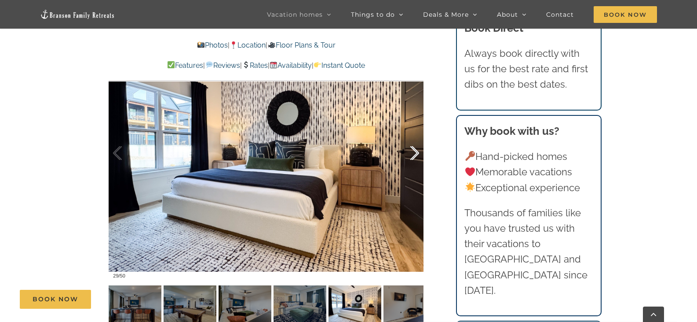
click at [411, 153] on div at bounding box center [405, 153] width 27 height 55
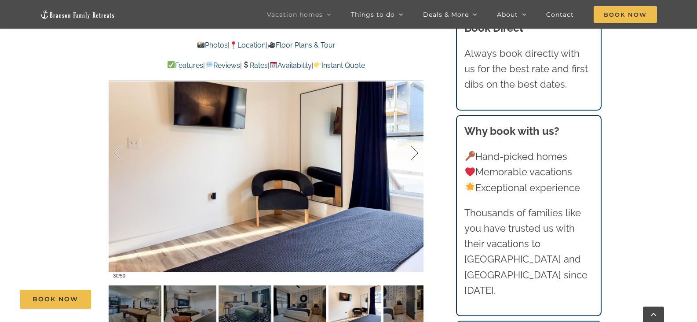
click at [411, 153] on div at bounding box center [405, 153] width 27 height 55
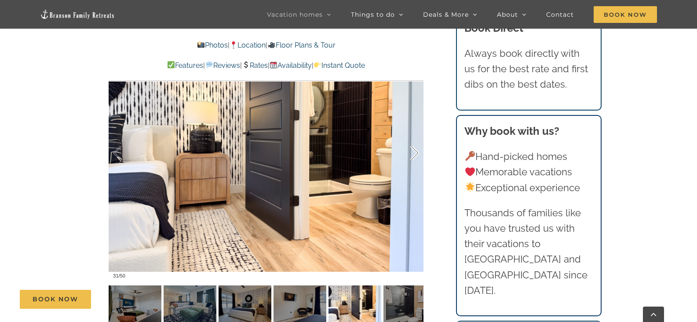
click at [411, 152] on div at bounding box center [405, 153] width 27 height 55
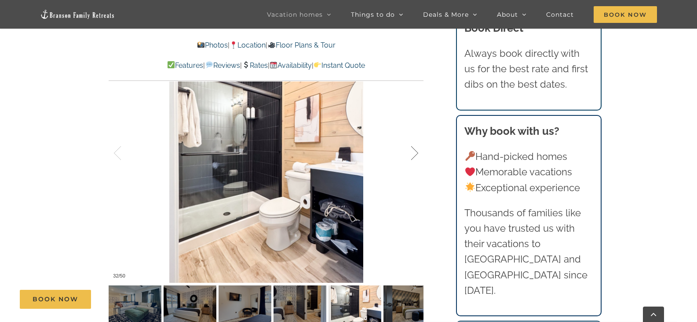
click at [411, 152] on div at bounding box center [405, 153] width 27 height 55
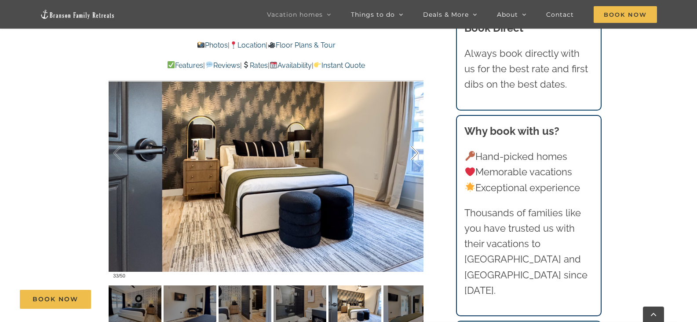
click at [411, 152] on div at bounding box center [405, 153] width 27 height 55
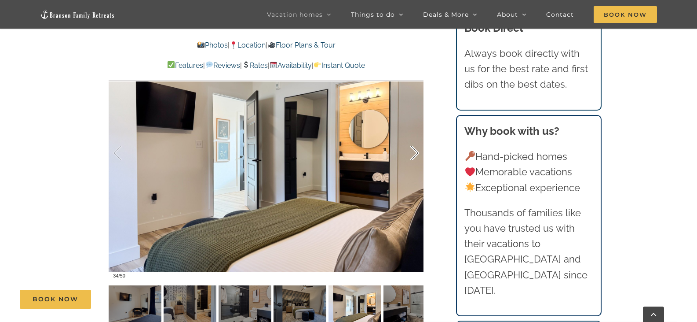
click at [411, 152] on div at bounding box center [405, 153] width 27 height 55
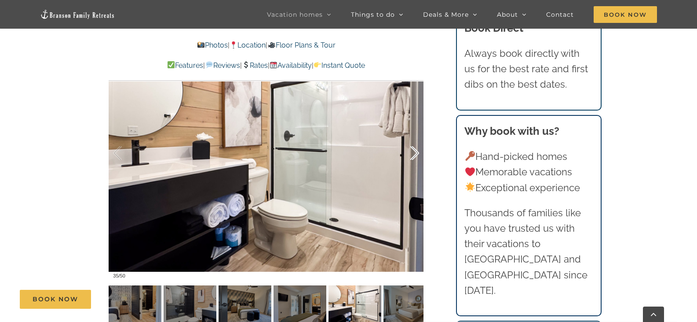
click at [411, 152] on div at bounding box center [405, 153] width 27 height 55
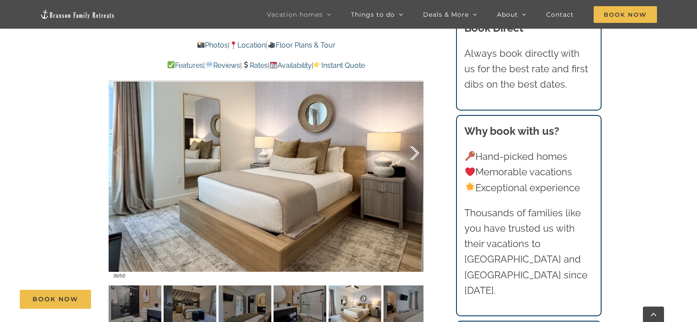
click at [411, 152] on div at bounding box center [405, 153] width 27 height 55
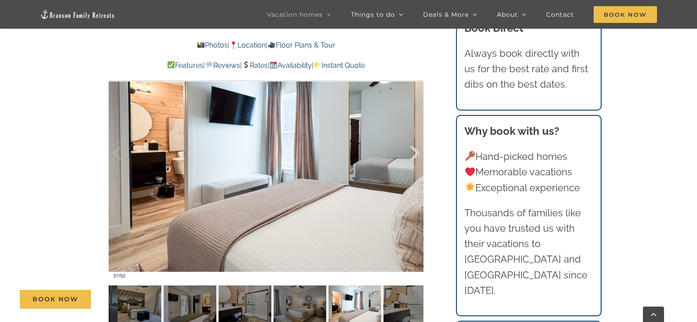
click at [411, 152] on div at bounding box center [405, 153] width 27 height 55
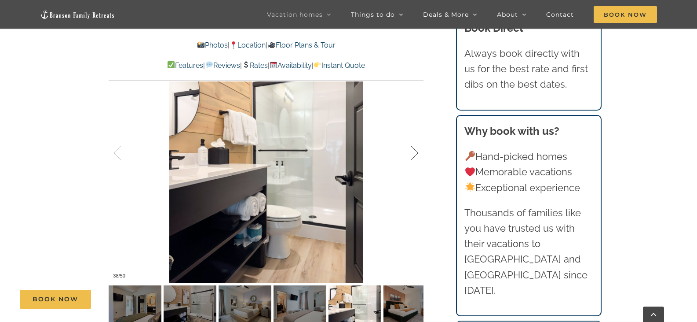
click at [411, 152] on div at bounding box center [405, 153] width 27 height 55
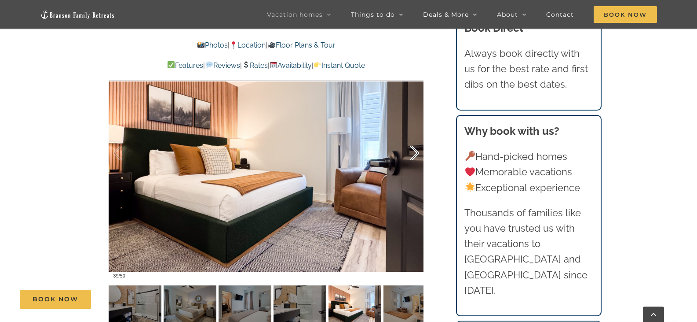
click at [411, 152] on div at bounding box center [405, 153] width 27 height 55
